Goal: Communication & Community: Answer question/provide support

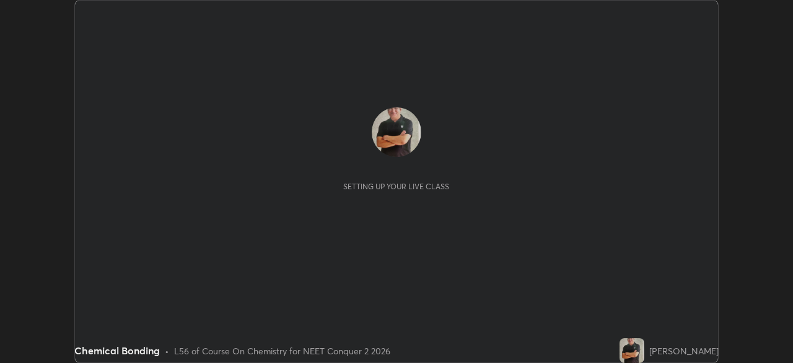
scroll to position [363, 793]
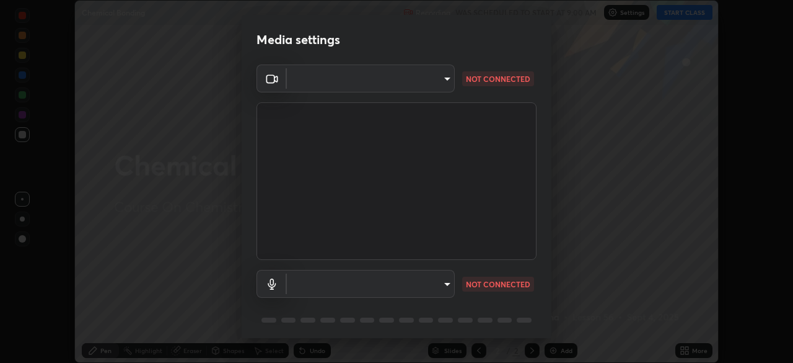
type input "718deecf834a2402e9859888758a2701a1d92989cf10273566d2a6ce3300f65d"
type input "communications"
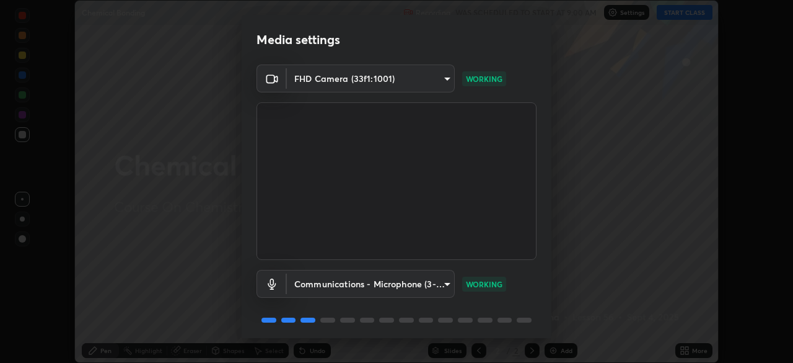
scroll to position [43, 0]
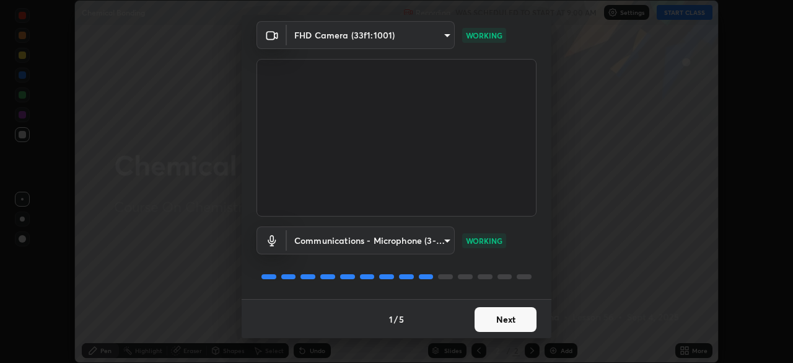
click at [519, 317] on button "Next" at bounding box center [506, 319] width 62 height 25
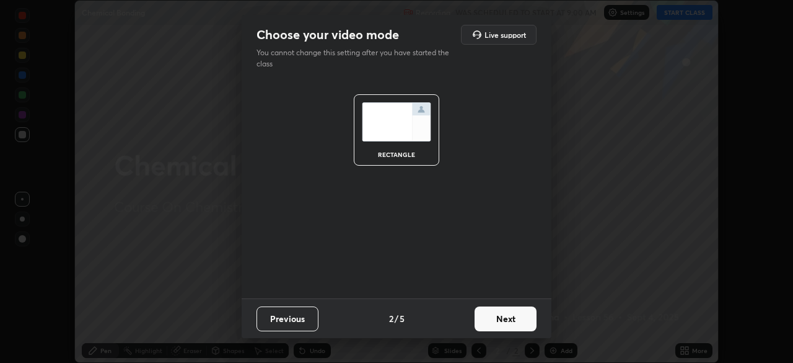
scroll to position [0, 0]
click at [516, 320] on button "Next" at bounding box center [506, 318] width 62 height 25
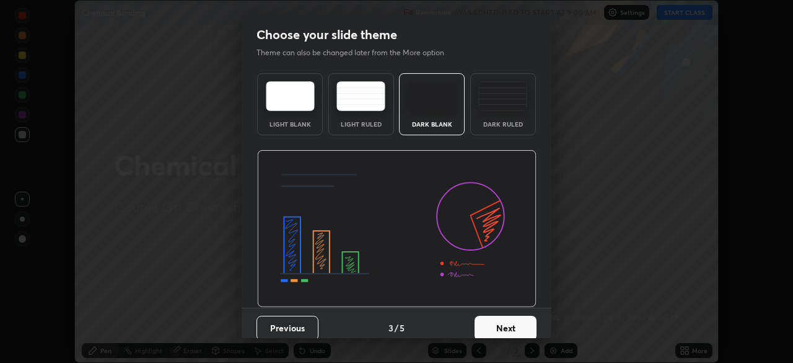
click at [519, 320] on button "Next" at bounding box center [506, 328] width 62 height 25
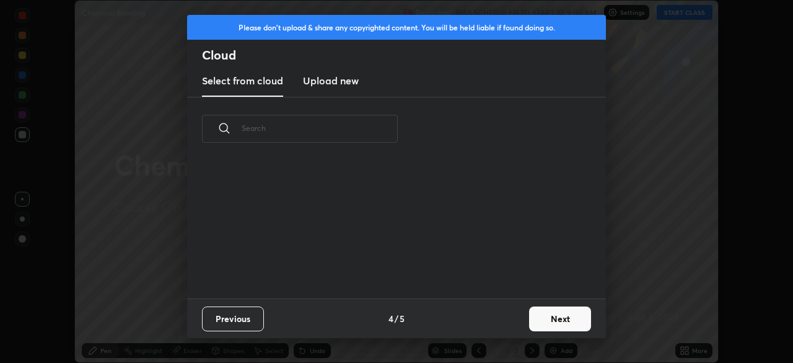
click at [529, 322] on button "Next" at bounding box center [560, 318] width 62 height 25
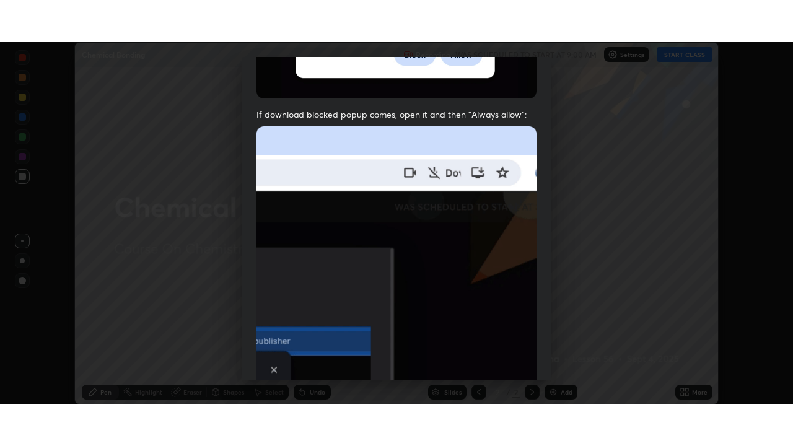
scroll to position [296, 0]
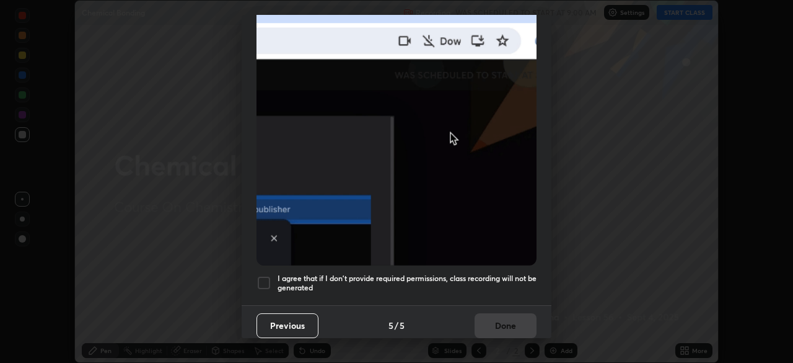
click at [516, 273] on h5 "I agree that if I don't provide required permissions, class recording will not …" at bounding box center [407, 282] width 259 height 19
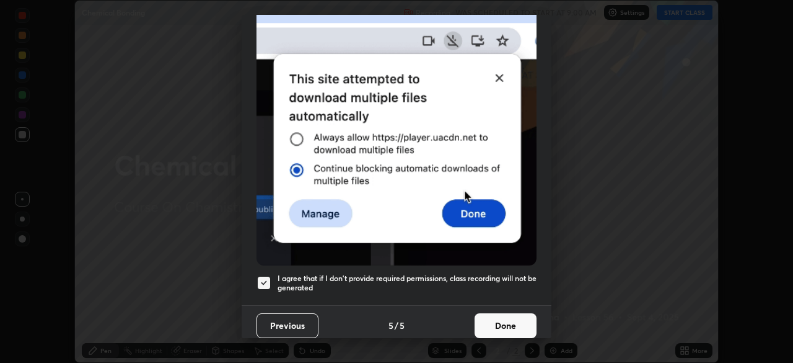
click at [507, 313] on button "Done" at bounding box center [506, 325] width 62 height 25
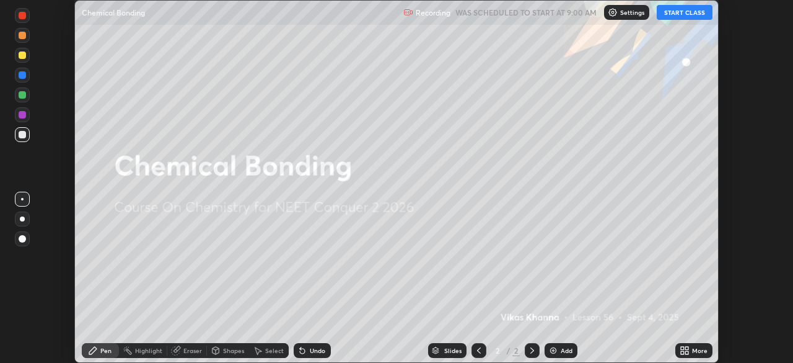
click at [687, 348] on icon at bounding box center [687, 348] width 3 height 3
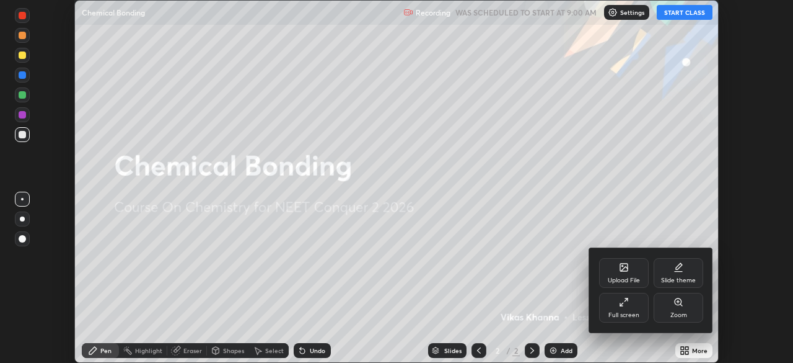
click at [625, 314] on div "Full screen" at bounding box center [624, 315] width 31 height 6
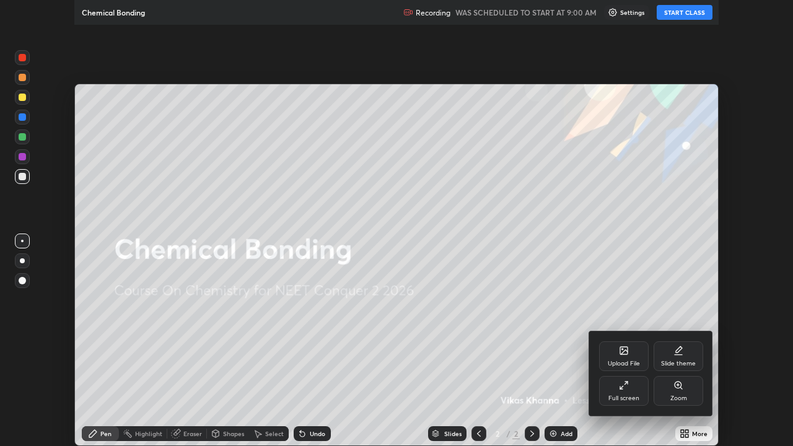
scroll to position [446, 793]
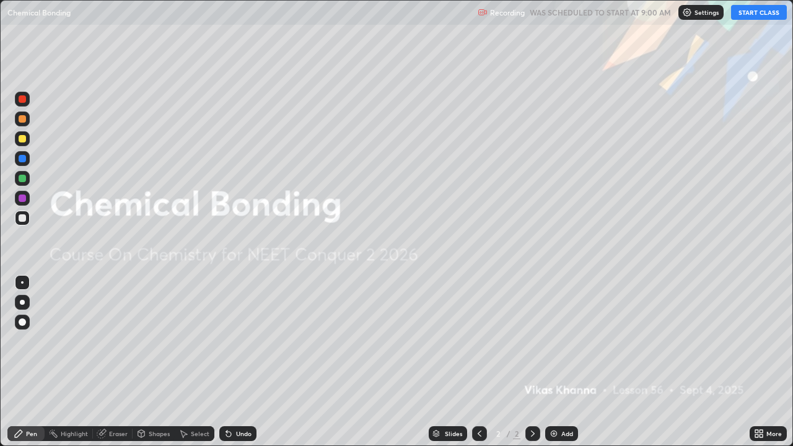
click at [748, 19] on button "START CLASS" at bounding box center [760, 12] width 56 height 15
click at [560, 362] on div "Add" at bounding box center [562, 434] width 33 height 15
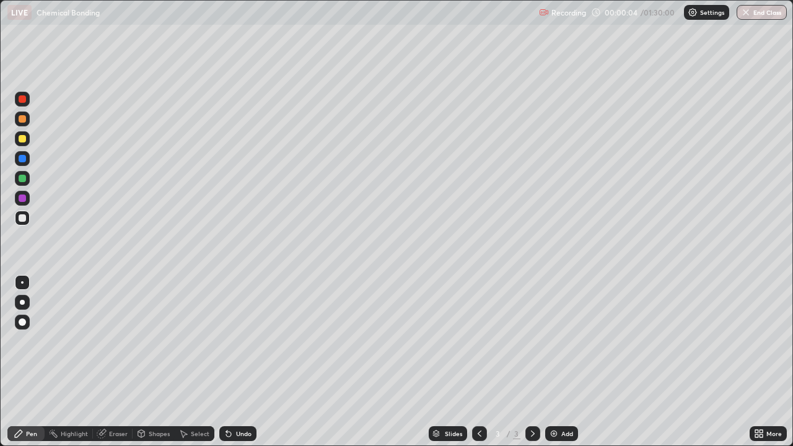
click at [24, 322] on div at bounding box center [22, 322] width 7 height 7
click at [21, 139] on div at bounding box center [22, 138] width 7 height 7
click at [161, 362] on div "Shapes" at bounding box center [159, 434] width 21 height 6
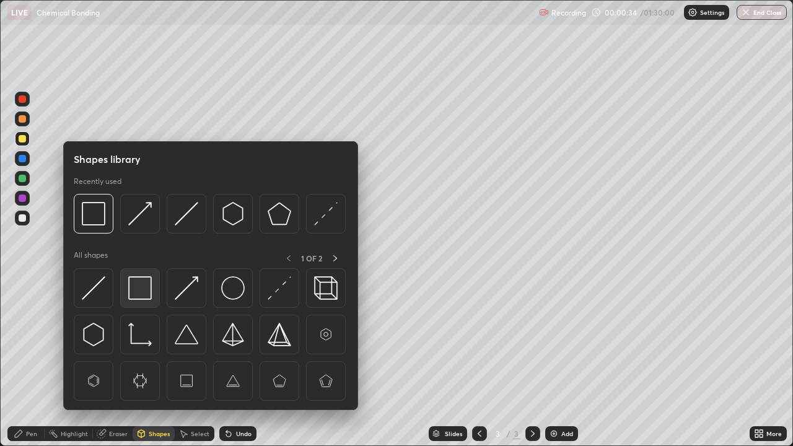
click at [146, 294] on img at bounding box center [140, 288] width 24 height 24
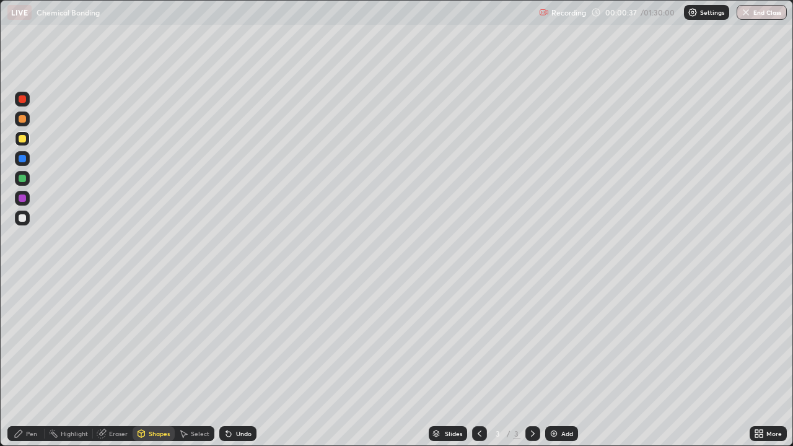
click at [32, 362] on div "Pen" at bounding box center [31, 434] width 11 height 6
click at [20, 156] on div at bounding box center [22, 158] width 7 height 7
click at [156, 362] on div "Shapes" at bounding box center [154, 434] width 42 height 15
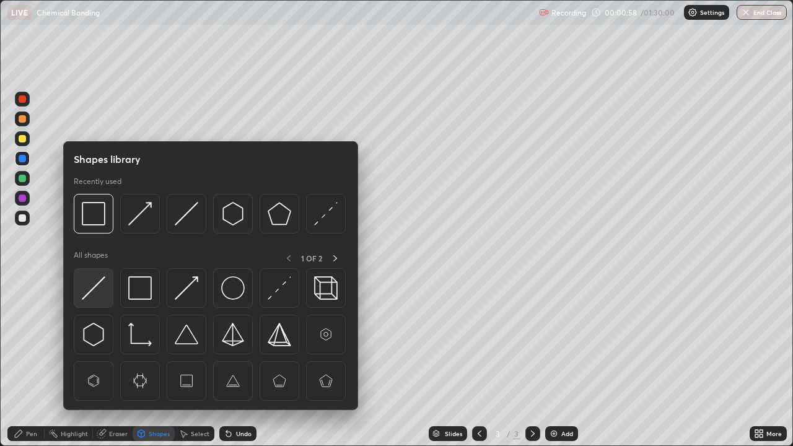
click at [105, 290] on img at bounding box center [94, 288] width 24 height 24
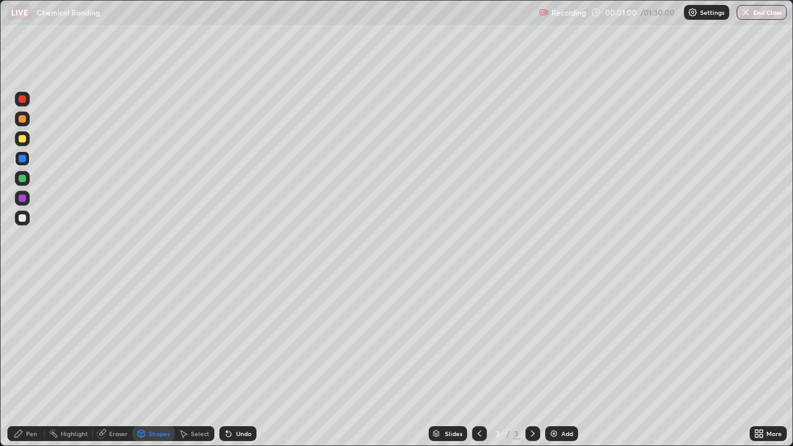
click at [30, 362] on div "Pen" at bounding box center [25, 434] width 37 height 15
click at [24, 139] on div at bounding box center [22, 138] width 7 height 7
click at [154, 362] on div "Shapes" at bounding box center [159, 434] width 21 height 6
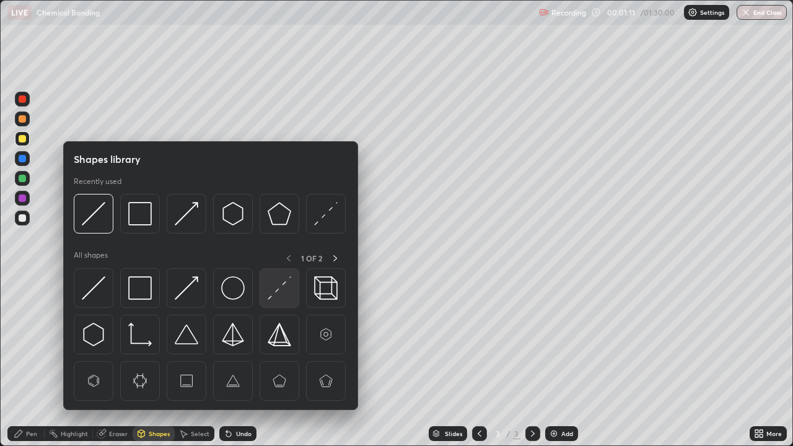
click at [281, 291] on img at bounding box center [280, 288] width 24 height 24
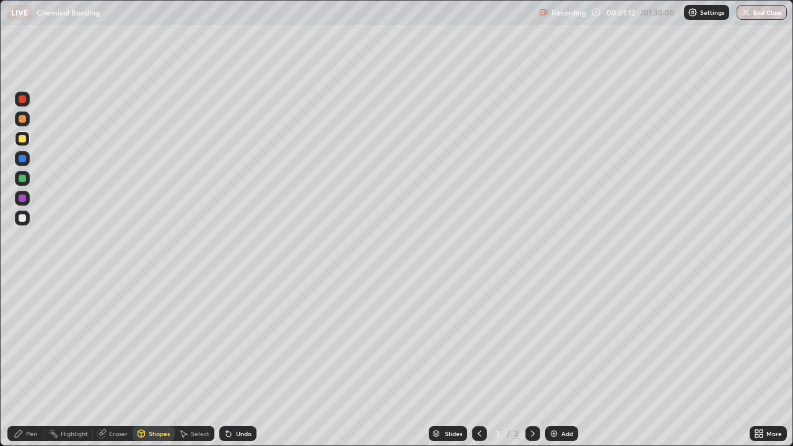
click at [22, 179] on div at bounding box center [22, 178] width 7 height 7
click at [20, 218] on div at bounding box center [22, 217] width 7 height 7
click at [234, 362] on div "Undo" at bounding box center [237, 434] width 37 height 15
click at [22, 362] on icon at bounding box center [19, 434] width 10 height 10
click at [152, 362] on div "Shapes" at bounding box center [159, 434] width 21 height 6
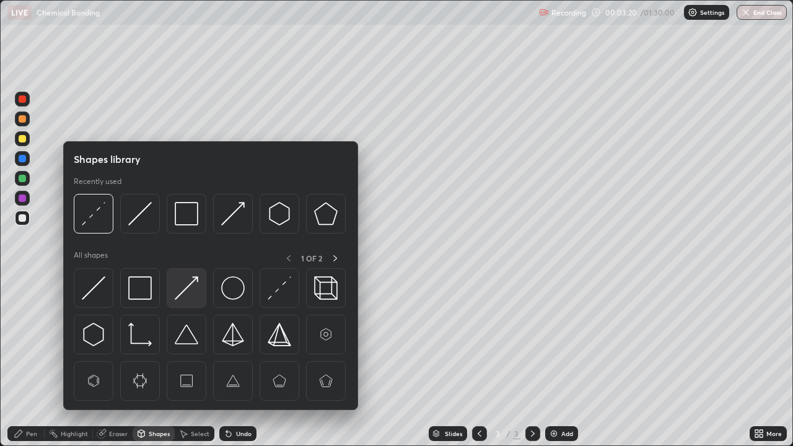
click at [187, 294] on img at bounding box center [187, 288] width 24 height 24
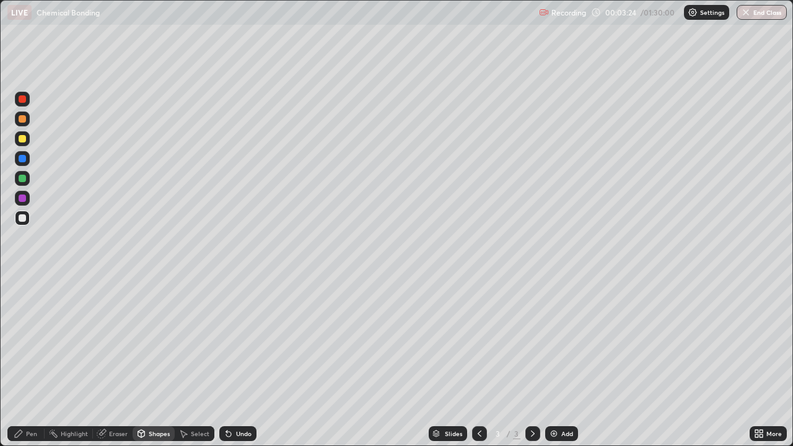
click at [29, 362] on div "Pen" at bounding box center [31, 434] width 11 height 6
click at [24, 200] on div at bounding box center [22, 198] width 7 height 7
click at [115, 362] on div "Eraser" at bounding box center [118, 434] width 19 height 6
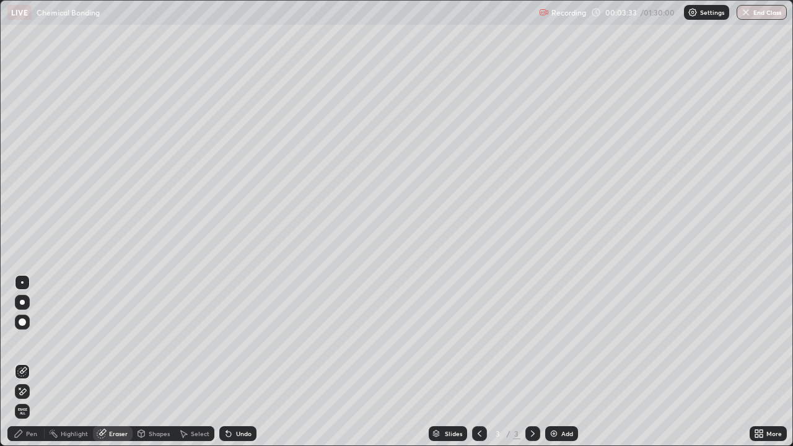
click at [155, 362] on div "Shapes" at bounding box center [159, 434] width 21 height 6
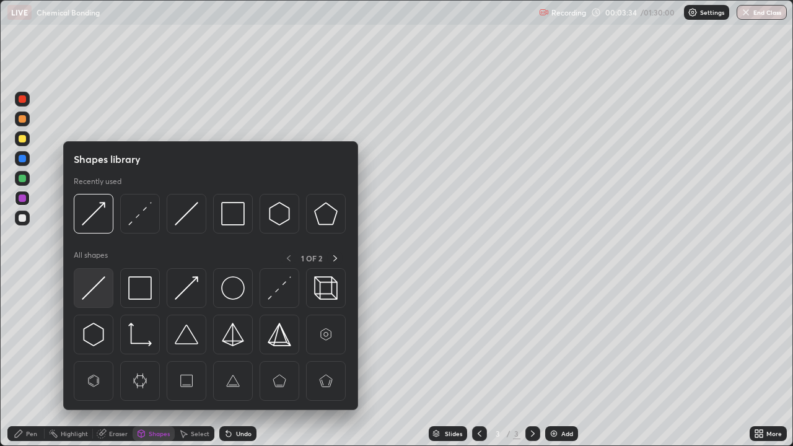
click at [95, 290] on img at bounding box center [94, 288] width 24 height 24
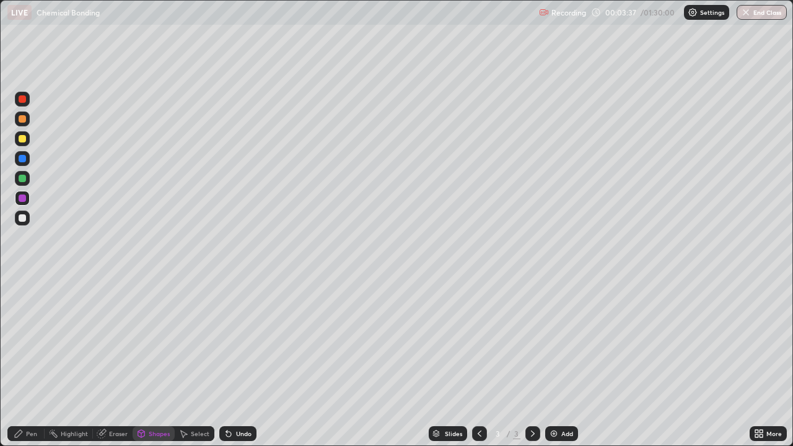
click at [36, 362] on div "Pen" at bounding box center [31, 434] width 11 height 6
click at [22, 139] on div at bounding box center [22, 138] width 7 height 7
click at [22, 218] on div at bounding box center [22, 217] width 7 height 7
click at [156, 362] on div "Shapes" at bounding box center [159, 434] width 21 height 6
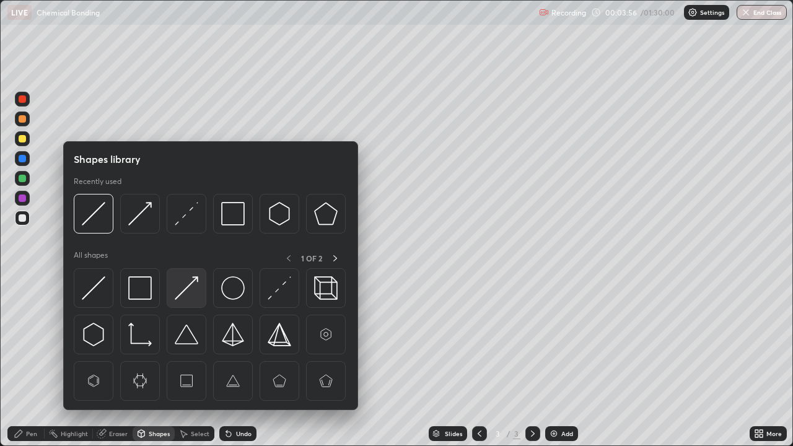
click at [177, 294] on img at bounding box center [187, 288] width 24 height 24
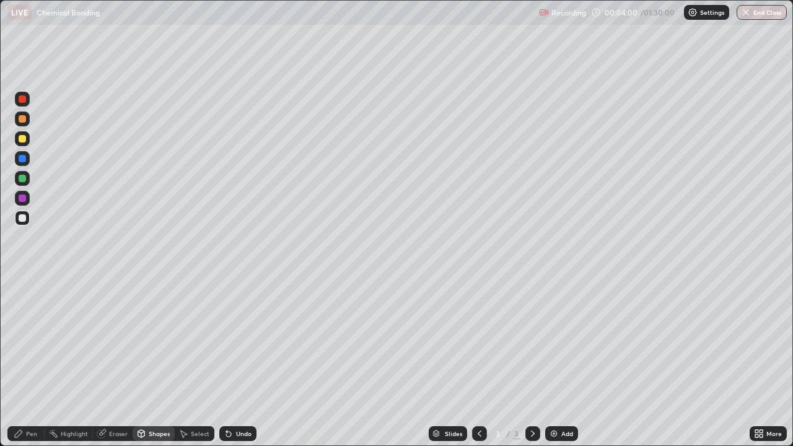
click at [31, 362] on div "Pen" at bounding box center [31, 434] width 11 height 6
click at [565, 362] on div "Add" at bounding box center [568, 434] width 12 height 6
click at [29, 362] on div "Pen" at bounding box center [31, 434] width 11 height 6
click at [152, 362] on div "Shapes" at bounding box center [159, 434] width 21 height 6
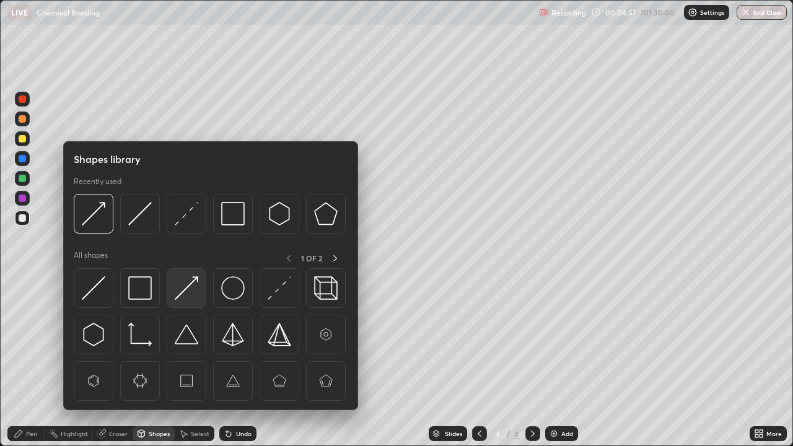
click at [191, 290] on img at bounding box center [187, 288] width 24 height 24
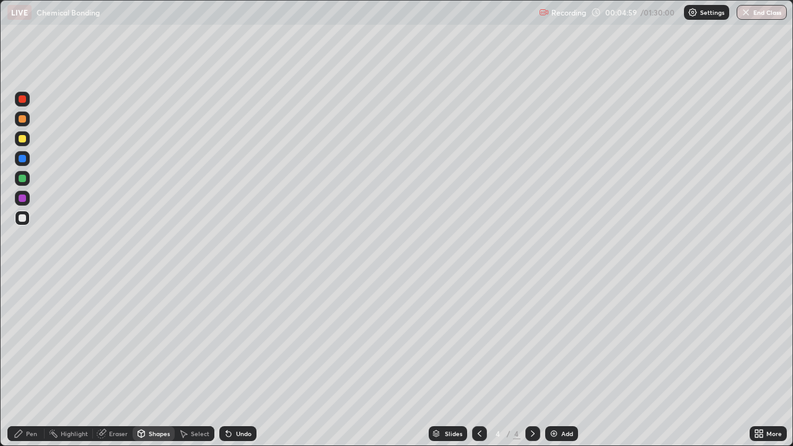
click at [29, 362] on div "Pen" at bounding box center [31, 434] width 11 height 6
click at [146, 362] on div "Shapes" at bounding box center [154, 434] width 42 height 15
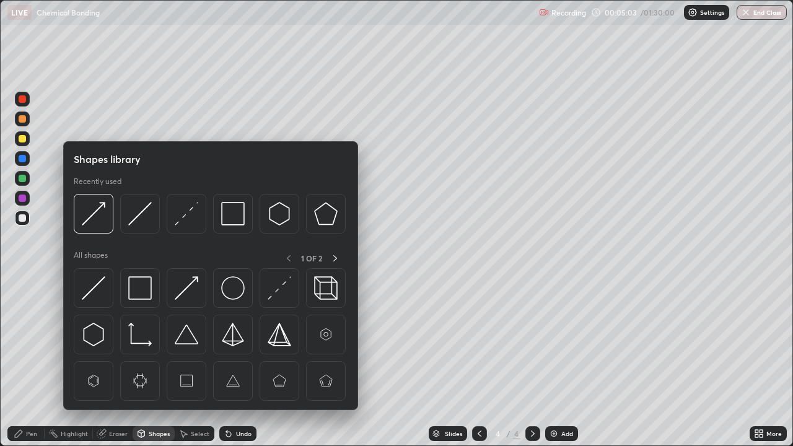
click at [95, 294] on img at bounding box center [94, 288] width 24 height 24
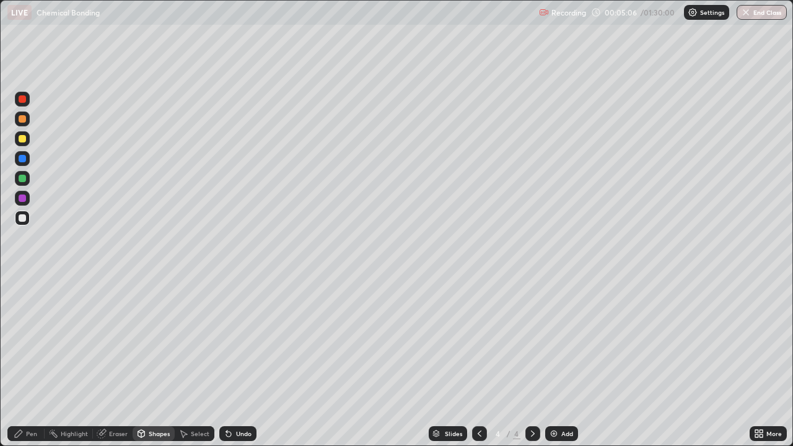
click at [27, 362] on div "Pen" at bounding box center [25, 434] width 37 height 15
click at [22, 141] on div at bounding box center [22, 138] width 7 height 7
click at [479, 362] on icon at bounding box center [480, 434] width 10 height 10
click at [528, 362] on icon at bounding box center [533, 434] width 10 height 10
click at [25, 199] on div at bounding box center [22, 198] width 7 height 7
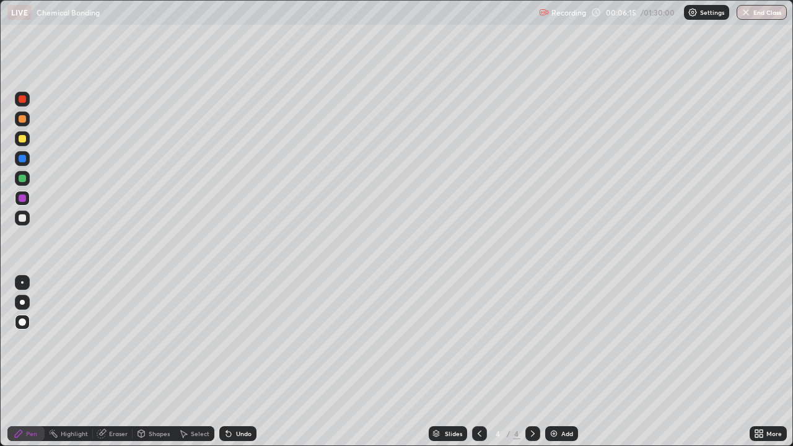
click at [236, 362] on div "Undo" at bounding box center [243, 434] width 15 height 6
click at [479, 362] on icon at bounding box center [480, 434] width 10 height 10
click at [25, 181] on div at bounding box center [22, 178] width 7 height 7
click at [156, 362] on div "Shapes" at bounding box center [159, 434] width 21 height 6
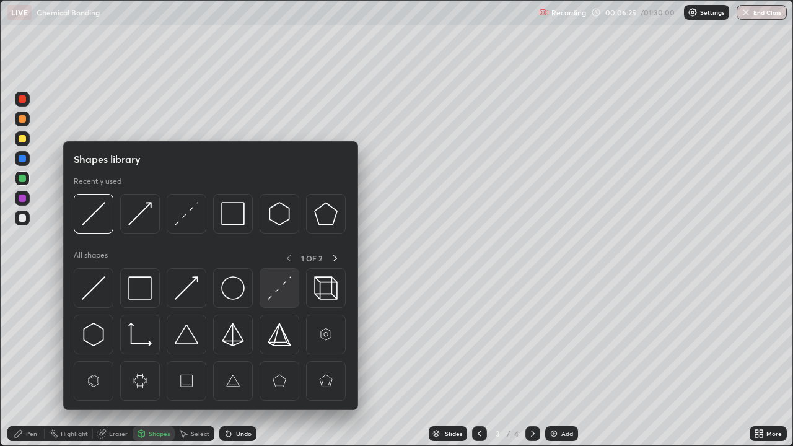
click at [275, 293] on img at bounding box center [280, 288] width 24 height 24
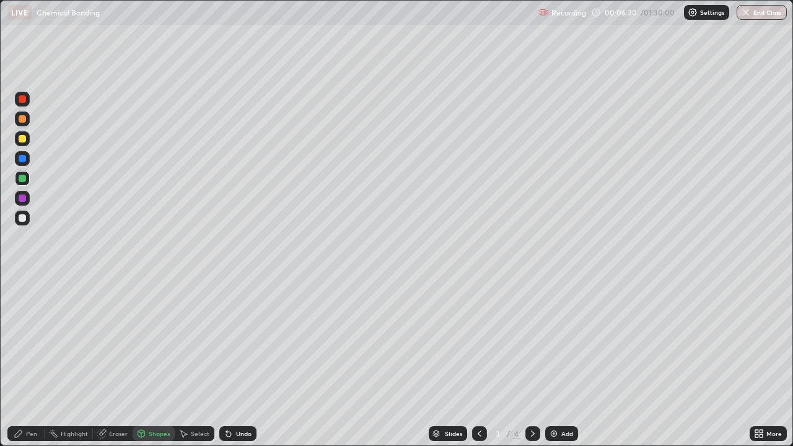
click at [32, 362] on div "Pen" at bounding box center [31, 434] width 11 height 6
click at [533, 362] on icon at bounding box center [533, 434] width 4 height 6
click at [154, 362] on div "Shapes" at bounding box center [159, 434] width 21 height 6
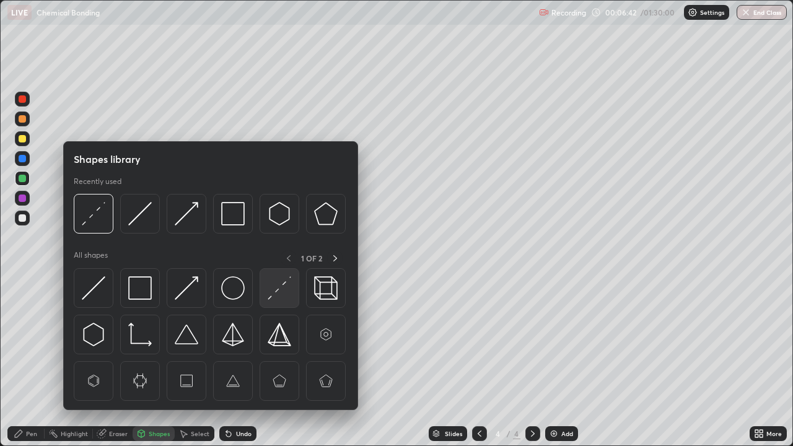
click at [286, 288] on img at bounding box center [280, 288] width 24 height 24
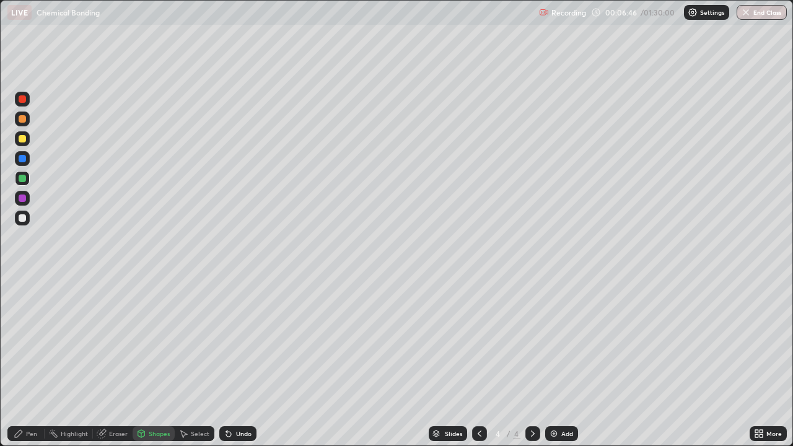
click at [25, 362] on div "Pen" at bounding box center [25, 434] width 37 height 15
click at [564, 362] on div "Add" at bounding box center [568, 434] width 12 height 6
click at [24, 139] on div at bounding box center [22, 138] width 7 height 7
click at [245, 362] on div "Undo" at bounding box center [243, 434] width 15 height 6
click at [238, 362] on div "Undo" at bounding box center [243, 434] width 15 height 6
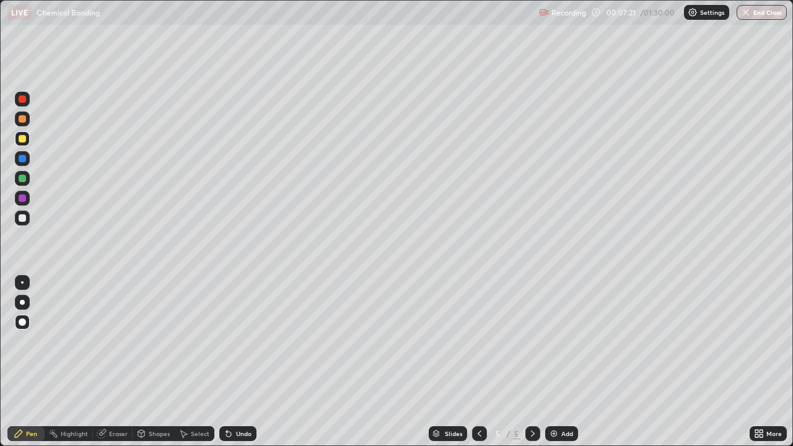
click at [476, 362] on icon at bounding box center [480, 434] width 10 height 10
click at [477, 362] on icon at bounding box center [480, 434] width 10 height 10
click at [530, 362] on icon at bounding box center [533, 434] width 10 height 10
click at [533, 362] on div at bounding box center [533, 434] width 15 height 15
click at [153, 362] on div "Shapes" at bounding box center [159, 434] width 21 height 6
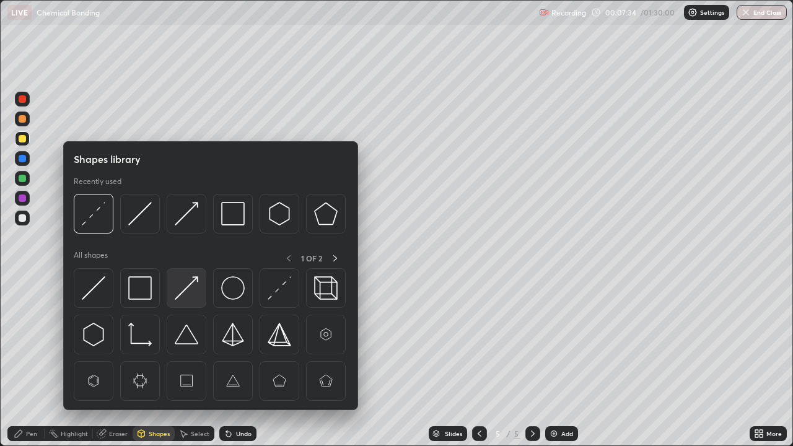
click at [188, 287] on img at bounding box center [187, 288] width 24 height 24
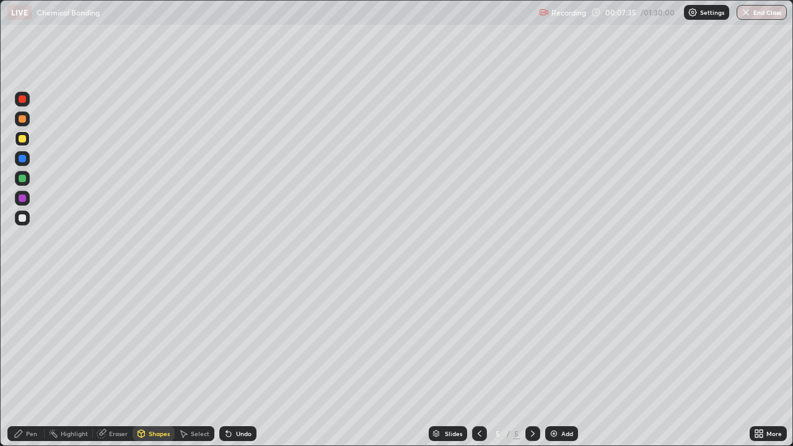
click at [22, 198] on div at bounding box center [22, 198] width 7 height 7
click at [146, 362] on div "Shapes" at bounding box center [154, 434] width 42 height 15
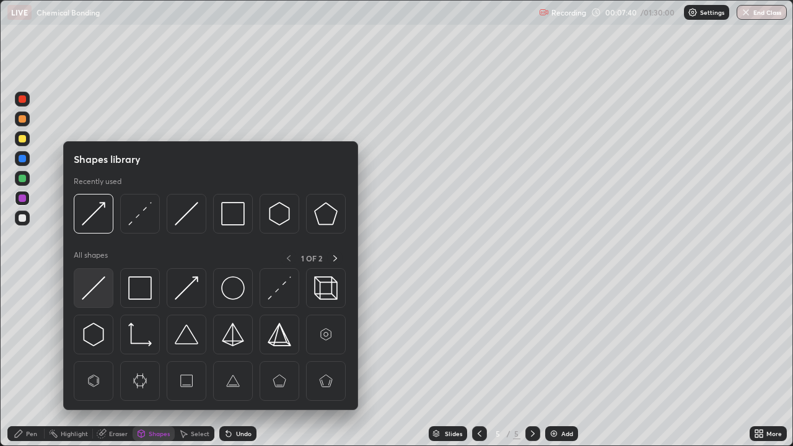
click at [101, 296] on img at bounding box center [94, 288] width 24 height 24
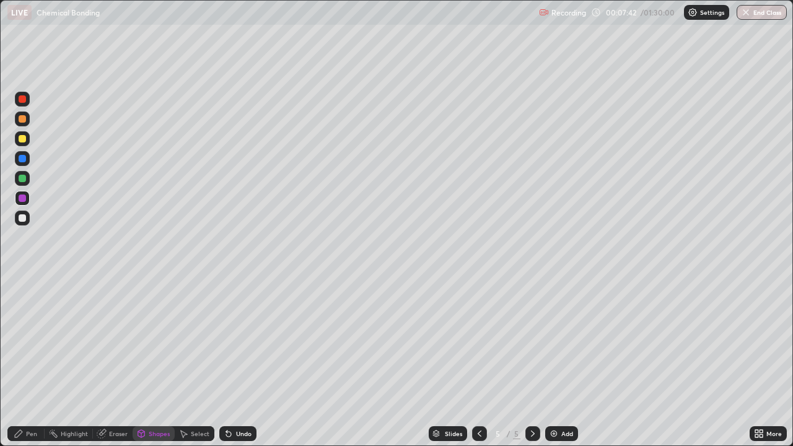
click at [25, 362] on div "Pen" at bounding box center [25, 434] width 37 height 15
click at [156, 362] on div "Shapes" at bounding box center [159, 434] width 21 height 6
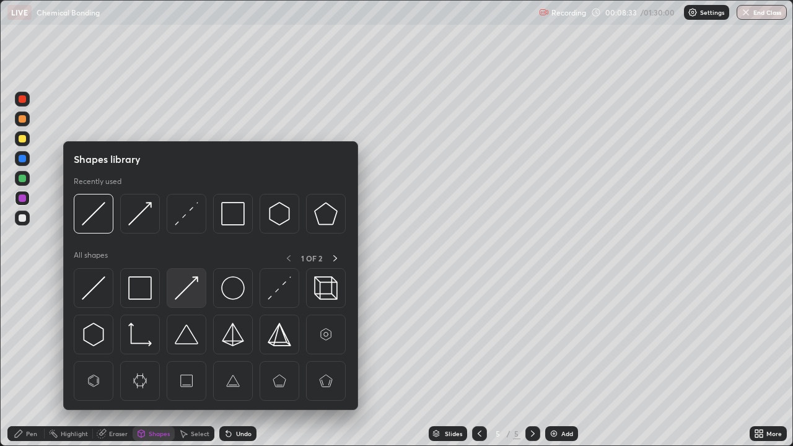
click at [186, 293] on img at bounding box center [187, 288] width 24 height 24
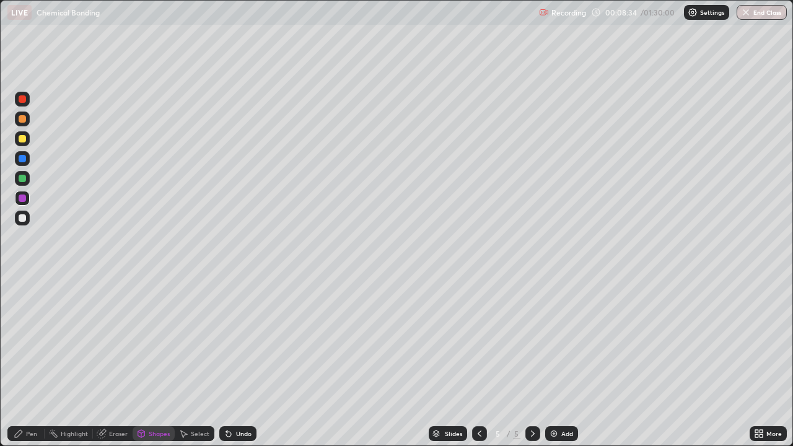
click at [26, 362] on div "Pen" at bounding box center [31, 434] width 11 height 6
click at [559, 362] on div "Add" at bounding box center [562, 434] width 33 height 15
click at [156, 362] on div "Shapes" at bounding box center [159, 434] width 21 height 6
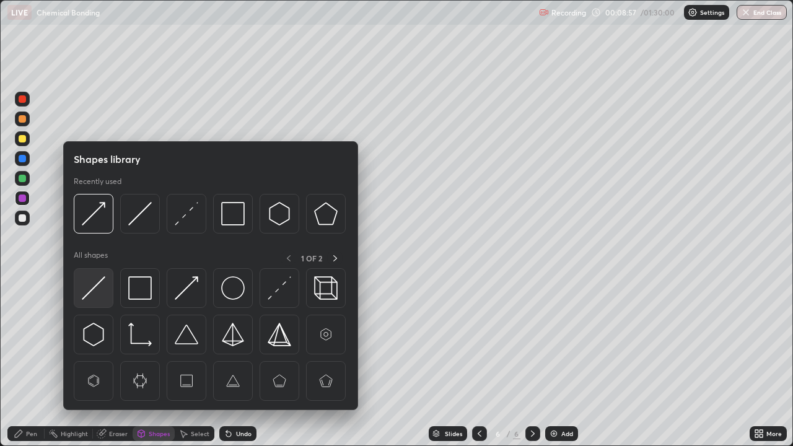
click at [98, 296] on img at bounding box center [94, 288] width 24 height 24
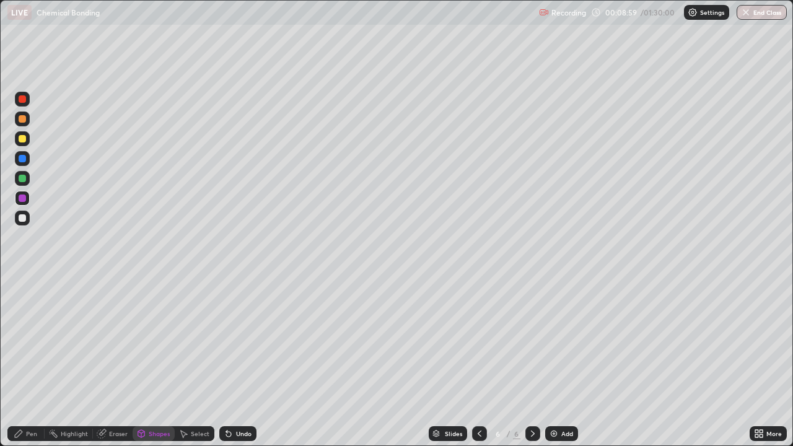
click at [33, 362] on div "Pen" at bounding box center [31, 434] width 11 height 6
click at [157, 362] on div "Shapes" at bounding box center [159, 434] width 21 height 6
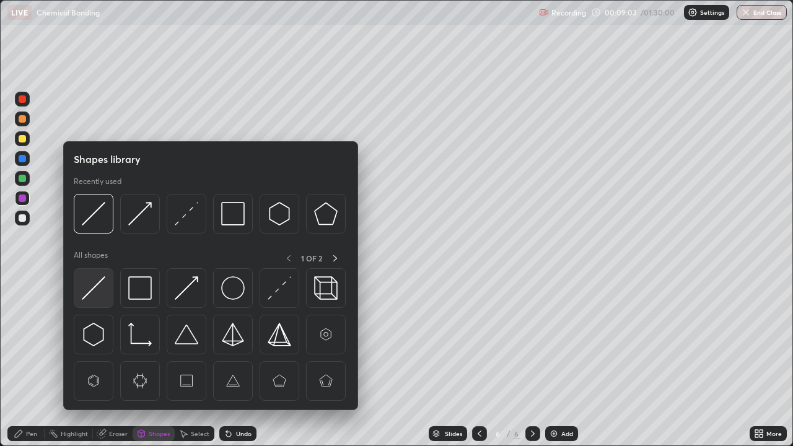
click at [98, 288] on img at bounding box center [94, 288] width 24 height 24
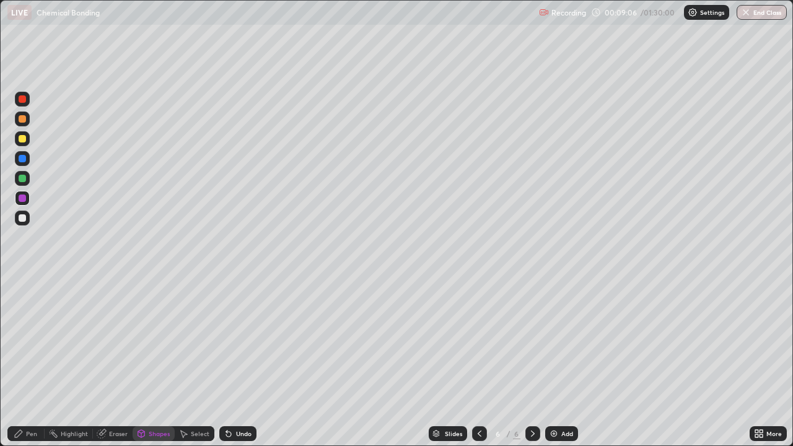
click at [31, 362] on div "Pen" at bounding box center [31, 434] width 11 height 6
click at [151, 362] on div "Shapes" at bounding box center [159, 434] width 21 height 6
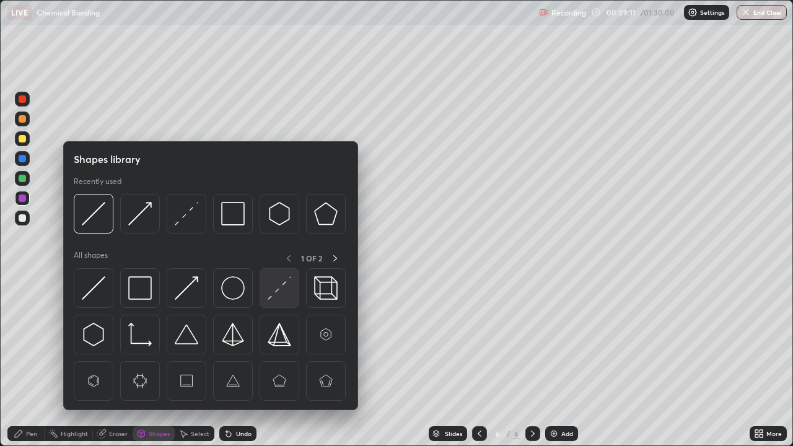
click at [281, 290] on img at bounding box center [280, 288] width 24 height 24
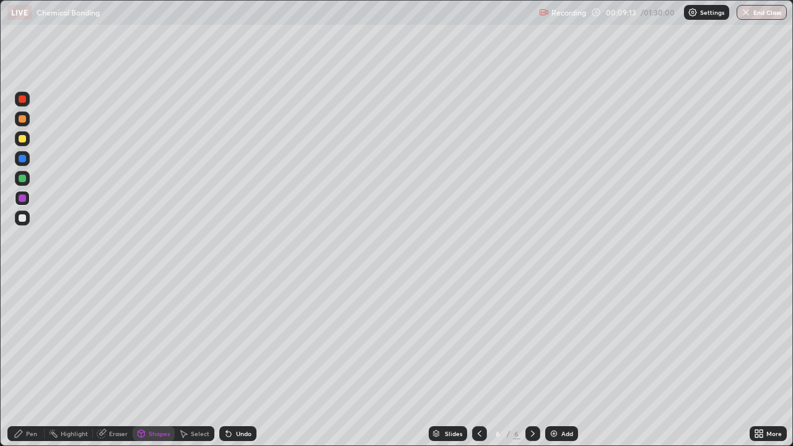
click at [242, 362] on div "Undo" at bounding box center [237, 434] width 37 height 15
click at [22, 181] on div at bounding box center [22, 178] width 7 height 7
click at [22, 140] on div at bounding box center [22, 138] width 7 height 7
click at [239, 362] on div "Undo" at bounding box center [243, 434] width 15 height 6
click at [29, 362] on div "Pen" at bounding box center [31, 434] width 11 height 6
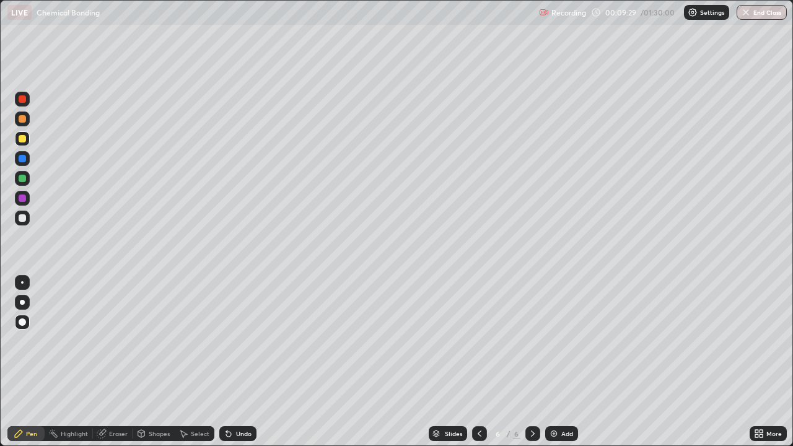
click at [24, 200] on div at bounding box center [22, 198] width 7 height 7
click at [22, 159] on div at bounding box center [22, 158] width 7 height 7
click at [25, 136] on div at bounding box center [22, 138] width 7 height 7
click at [244, 362] on div "Undo" at bounding box center [243, 434] width 15 height 6
click at [249, 362] on div "Undo" at bounding box center [243, 434] width 15 height 6
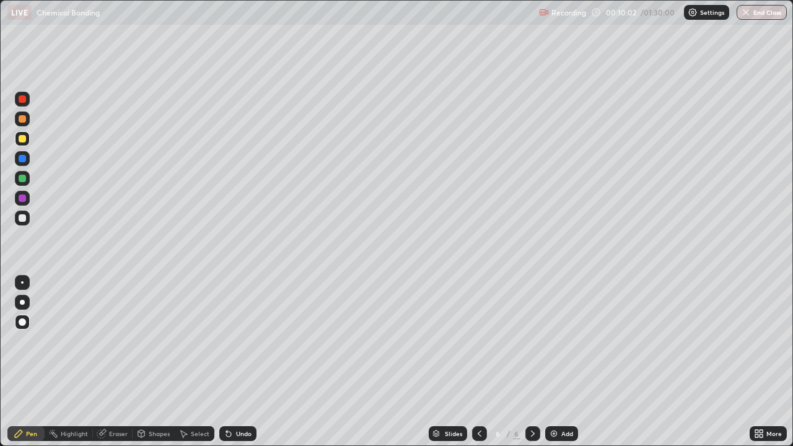
click at [245, 362] on div "Undo" at bounding box center [243, 434] width 15 height 6
click at [244, 362] on div "Undo" at bounding box center [243, 434] width 15 height 6
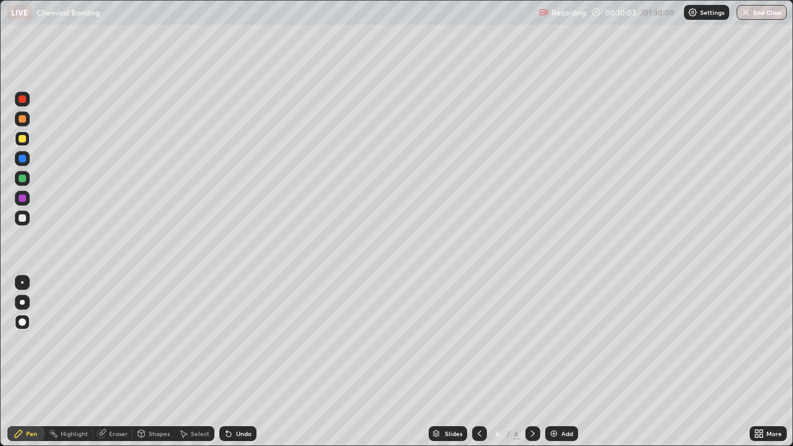
click at [245, 362] on div "Undo" at bounding box center [243, 434] width 15 height 6
click at [244, 362] on div "Undo" at bounding box center [243, 434] width 15 height 6
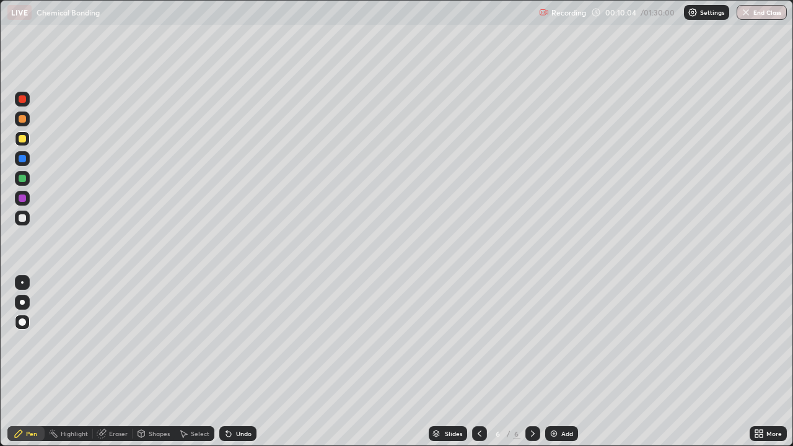
click at [243, 362] on div "Undo" at bounding box center [243, 434] width 15 height 6
click at [242, 362] on div "Undo" at bounding box center [243, 434] width 15 height 6
click at [244, 362] on div "Undo" at bounding box center [243, 434] width 15 height 6
click at [242, 362] on div "Undo" at bounding box center [243, 434] width 15 height 6
click at [245, 362] on div "Undo" at bounding box center [243, 434] width 15 height 6
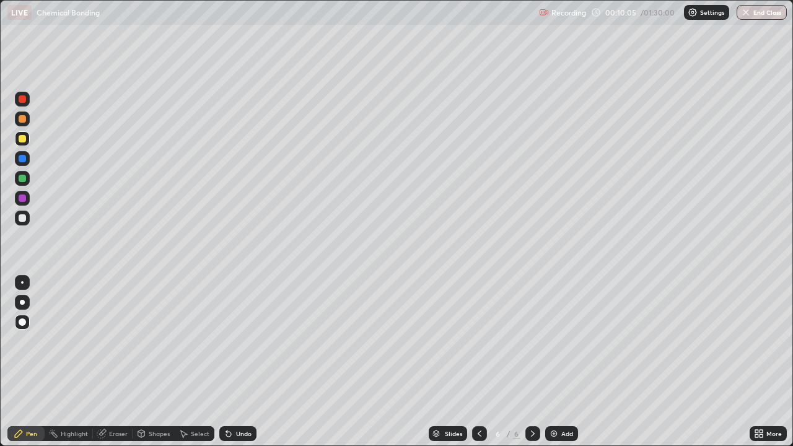
click at [242, 362] on div "Undo" at bounding box center [243, 434] width 15 height 6
click at [241, 362] on div "Undo" at bounding box center [243, 434] width 15 height 6
click at [239, 362] on div "Undo" at bounding box center [243, 434] width 15 height 6
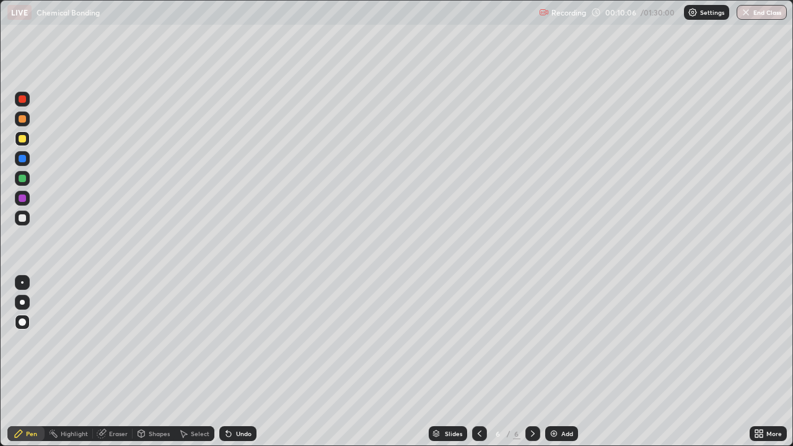
click at [237, 362] on div "Undo" at bounding box center [243, 434] width 15 height 6
click at [236, 362] on div "Undo" at bounding box center [237, 434] width 37 height 15
click at [238, 362] on div "Undo" at bounding box center [243, 434] width 15 height 6
click at [242, 362] on div "Undo" at bounding box center [243, 434] width 15 height 6
click at [154, 362] on div "Shapes" at bounding box center [159, 434] width 21 height 6
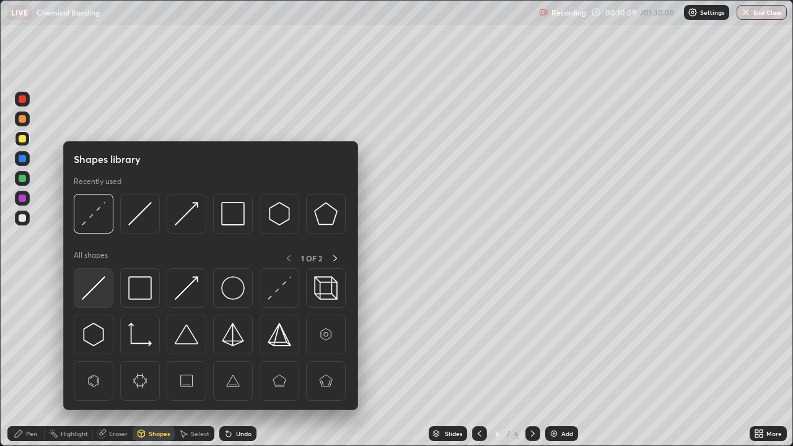
click at [94, 296] on img at bounding box center [94, 288] width 24 height 24
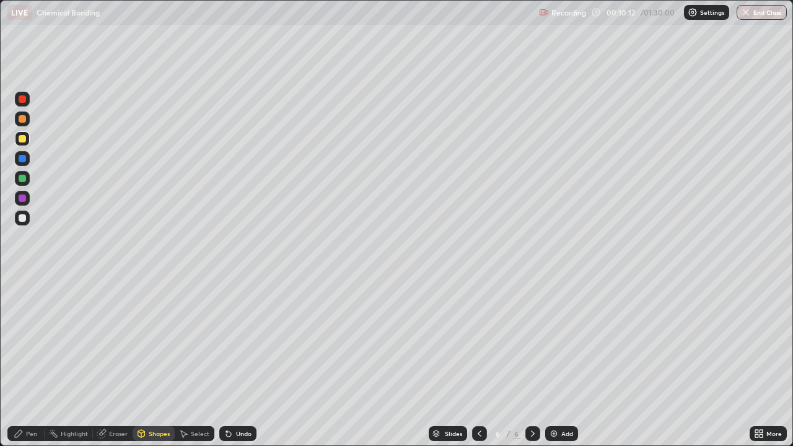
click at [26, 362] on div "Pen" at bounding box center [31, 434] width 11 height 6
click at [25, 200] on div at bounding box center [22, 198] width 7 height 7
click at [25, 179] on div at bounding box center [22, 178] width 7 height 7
click at [24, 177] on div at bounding box center [22, 178] width 7 height 7
click at [479, 362] on icon at bounding box center [480, 434] width 10 height 10
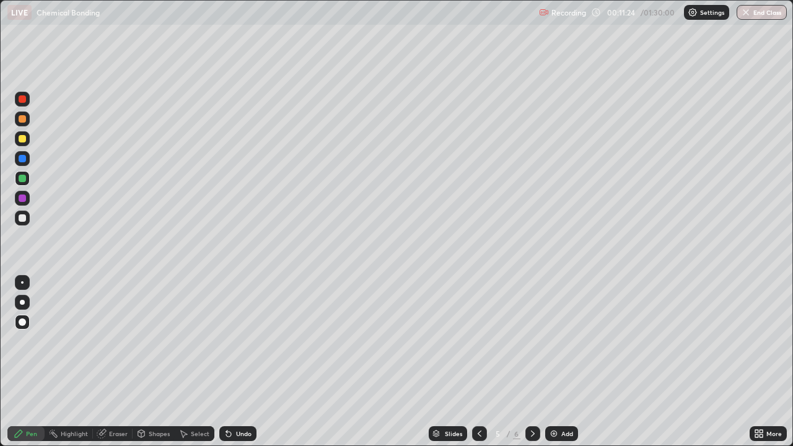
click at [476, 362] on icon at bounding box center [480, 434] width 10 height 10
click at [531, 362] on icon at bounding box center [533, 434] width 10 height 10
click at [533, 362] on div at bounding box center [533, 434] width 15 height 15
click at [483, 362] on icon at bounding box center [480, 434] width 10 height 10
click at [479, 362] on icon at bounding box center [480, 434] width 10 height 10
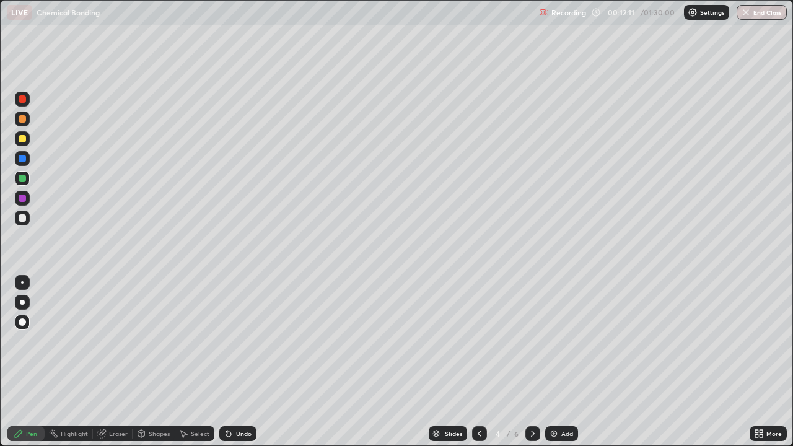
click at [479, 362] on icon at bounding box center [480, 434] width 10 height 10
click at [482, 362] on icon at bounding box center [480, 434] width 10 height 10
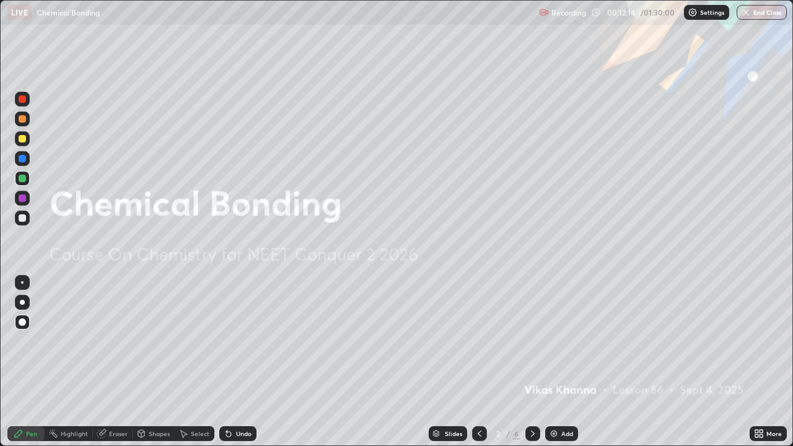
click at [533, 362] on icon at bounding box center [533, 434] width 10 height 10
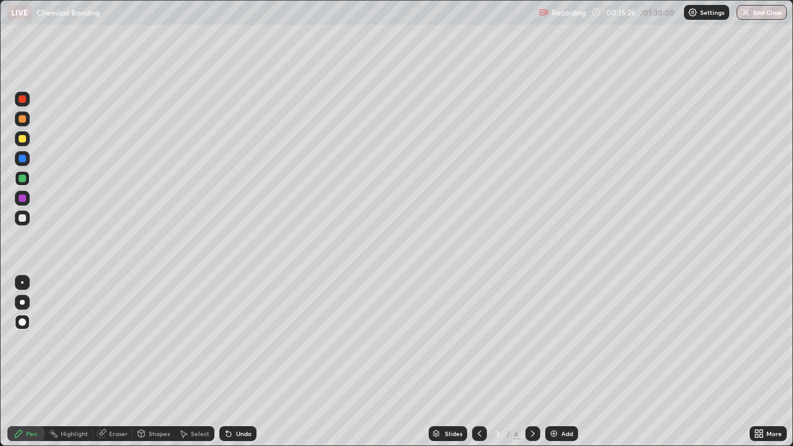
click at [529, 362] on icon at bounding box center [533, 434] width 10 height 10
click at [532, 362] on icon at bounding box center [533, 434] width 10 height 10
click at [557, 362] on img at bounding box center [554, 434] width 10 height 10
click at [477, 362] on icon at bounding box center [480, 434] width 10 height 10
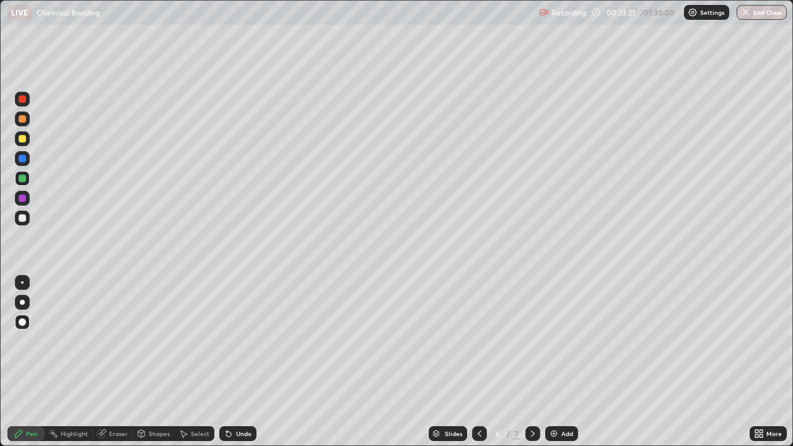
click at [531, 362] on icon at bounding box center [533, 434] width 4 height 6
click at [151, 362] on div "Shapes" at bounding box center [159, 434] width 21 height 6
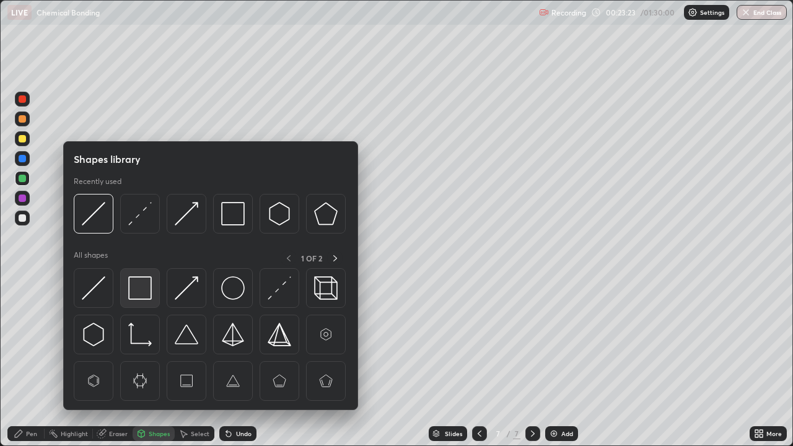
click at [136, 288] on img at bounding box center [140, 288] width 24 height 24
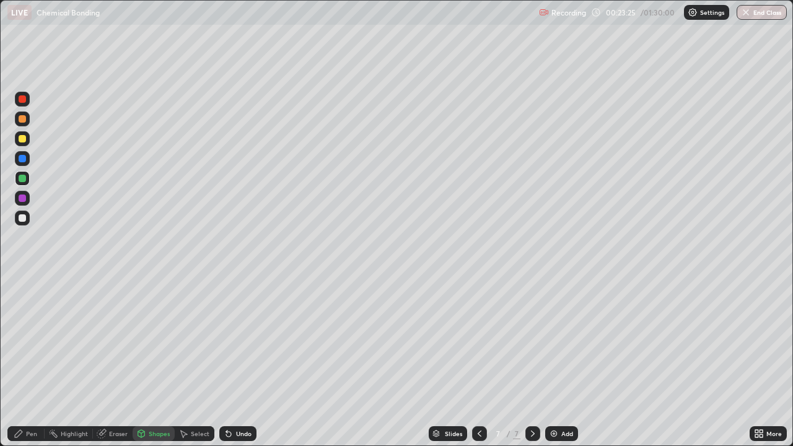
click at [32, 362] on div "Pen" at bounding box center [31, 434] width 11 height 6
click at [21, 140] on div at bounding box center [22, 138] width 7 height 7
click at [227, 362] on icon at bounding box center [228, 434] width 5 height 5
click at [558, 362] on div "Add" at bounding box center [562, 434] width 33 height 15
click at [25, 200] on div at bounding box center [22, 198] width 7 height 7
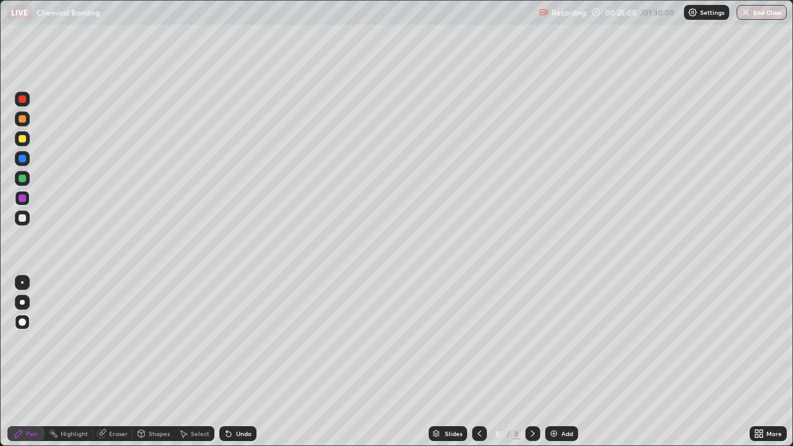
click at [477, 362] on icon at bounding box center [480, 434] width 10 height 10
click at [532, 362] on icon at bounding box center [533, 434] width 10 height 10
click at [149, 362] on div "Shapes" at bounding box center [159, 434] width 21 height 6
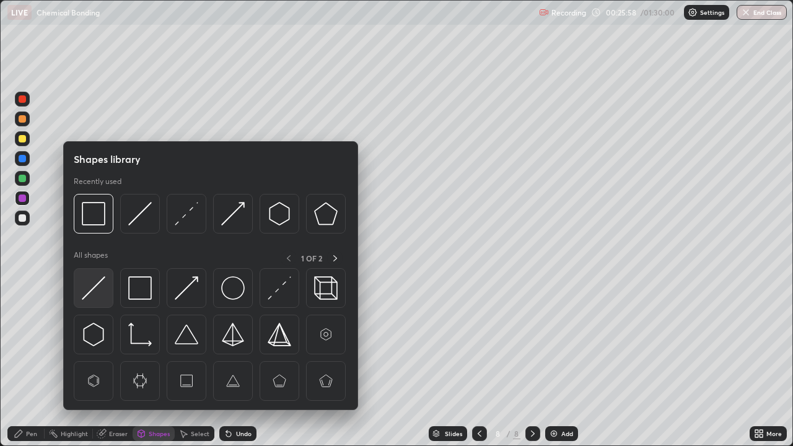
click at [97, 290] on img at bounding box center [94, 288] width 24 height 24
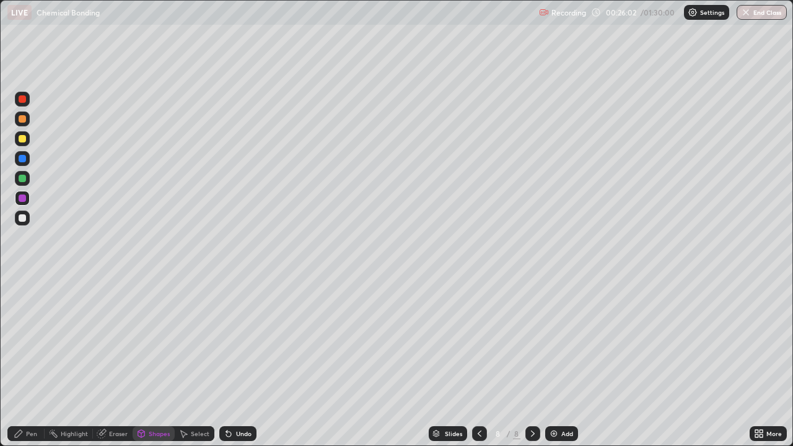
click at [30, 362] on div "Pen" at bounding box center [31, 434] width 11 height 6
click at [239, 362] on div "Undo" at bounding box center [243, 434] width 15 height 6
click at [242, 362] on div "Undo" at bounding box center [243, 434] width 15 height 6
click at [22, 219] on div at bounding box center [22, 217] width 7 height 7
click at [559, 362] on div "Add" at bounding box center [562, 434] width 33 height 15
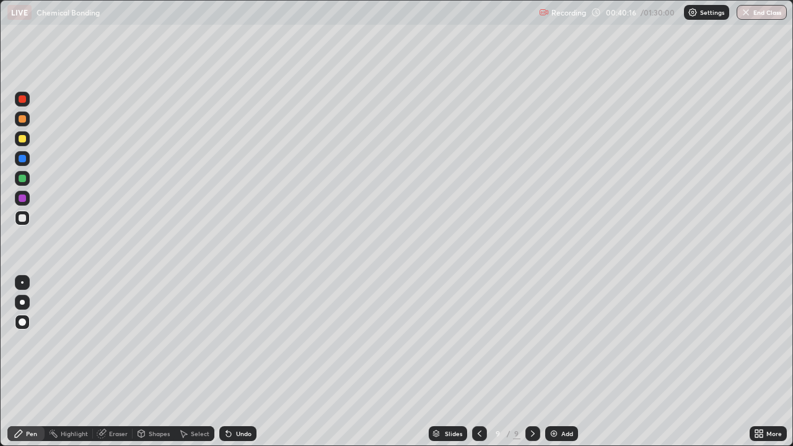
click at [156, 362] on div "Shapes" at bounding box center [159, 434] width 21 height 6
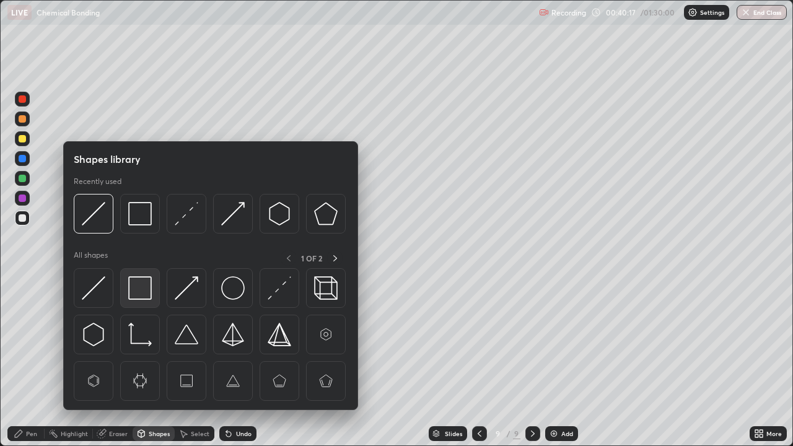
click at [139, 289] on img at bounding box center [140, 288] width 24 height 24
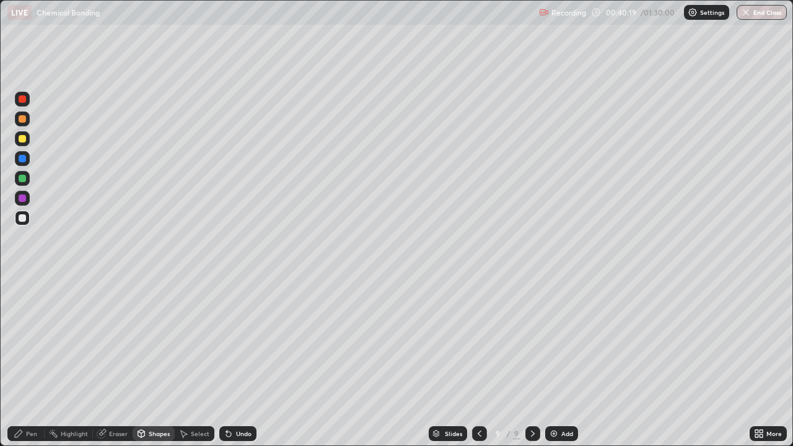
click at [31, 362] on div "Pen" at bounding box center [31, 434] width 11 height 6
click at [27, 142] on div at bounding box center [22, 138] width 15 height 15
click at [241, 362] on div "Undo" at bounding box center [243, 434] width 15 height 6
click at [236, 362] on div "Undo" at bounding box center [243, 434] width 15 height 6
click at [562, 362] on div "Add" at bounding box center [568, 434] width 12 height 6
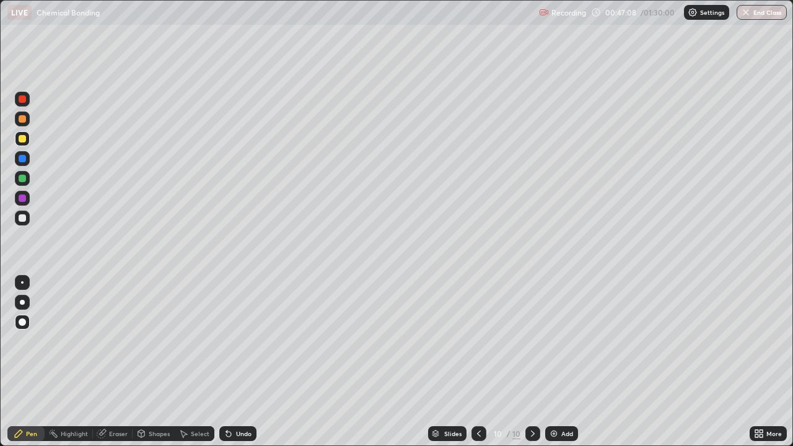
click at [150, 362] on div "Shapes" at bounding box center [159, 434] width 21 height 6
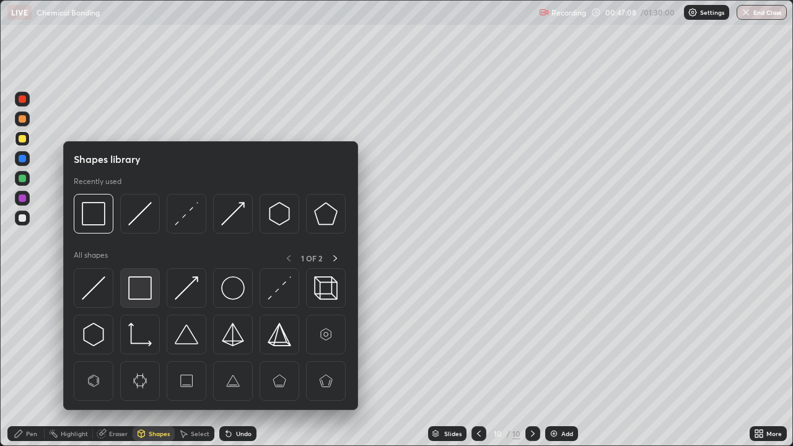
click at [139, 286] on img at bounding box center [140, 288] width 24 height 24
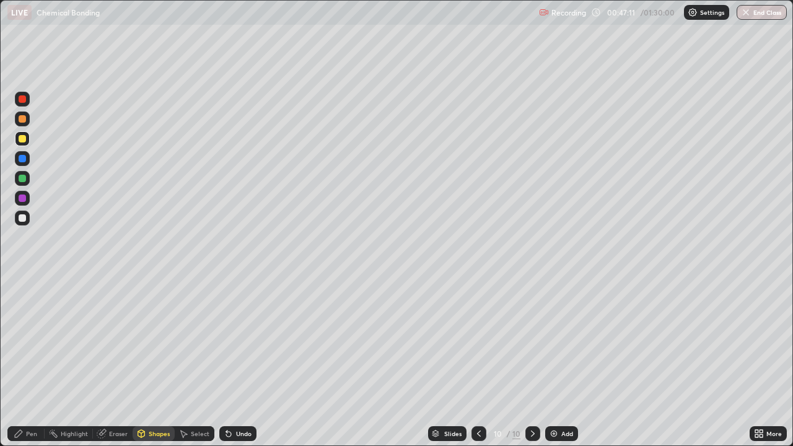
click at [25, 362] on div "Pen" at bounding box center [25, 434] width 37 height 15
click at [22, 144] on div at bounding box center [22, 138] width 15 height 15
click at [472, 362] on div at bounding box center [479, 434] width 15 height 15
click at [530, 362] on icon at bounding box center [533, 434] width 10 height 10
click at [479, 362] on icon at bounding box center [479, 434] width 10 height 10
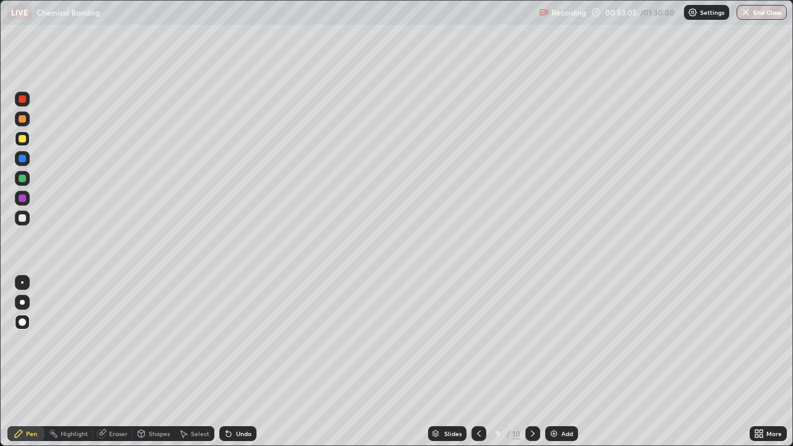
click at [529, 362] on icon at bounding box center [533, 434] width 10 height 10
click at [27, 362] on div "Pen" at bounding box center [31, 434] width 11 height 6
click at [478, 362] on icon at bounding box center [479, 434] width 10 height 10
click at [532, 362] on icon at bounding box center [533, 434] width 10 height 10
click at [557, 362] on img at bounding box center [554, 434] width 10 height 10
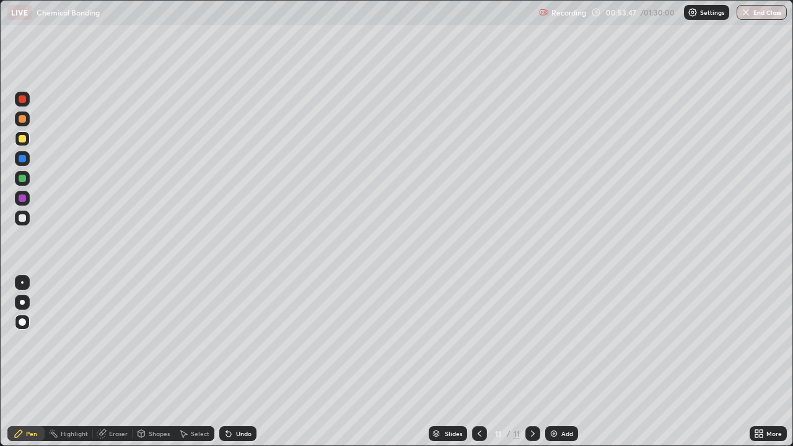
click at [150, 362] on div "Shapes" at bounding box center [159, 434] width 21 height 6
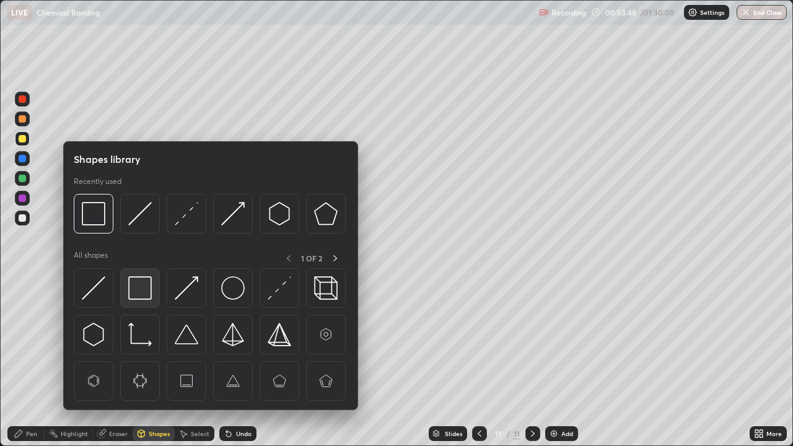
click at [141, 294] on img at bounding box center [140, 288] width 24 height 24
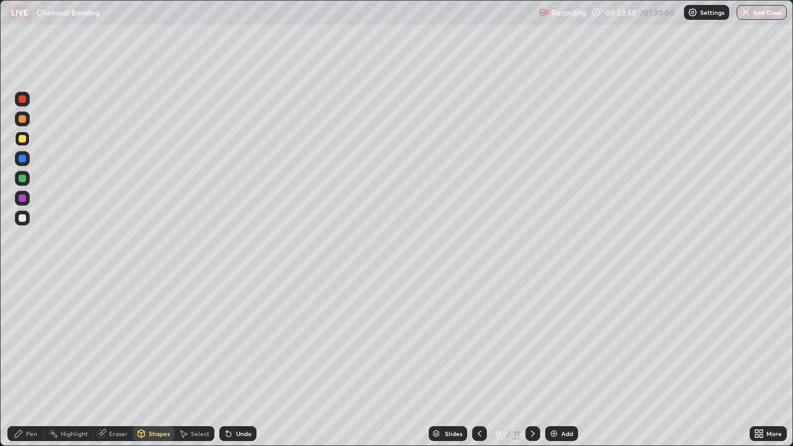
click at [29, 362] on div "Pen" at bounding box center [31, 434] width 11 height 6
click at [22, 144] on div at bounding box center [22, 138] width 15 height 15
click at [158, 362] on div "Shapes" at bounding box center [159, 434] width 21 height 6
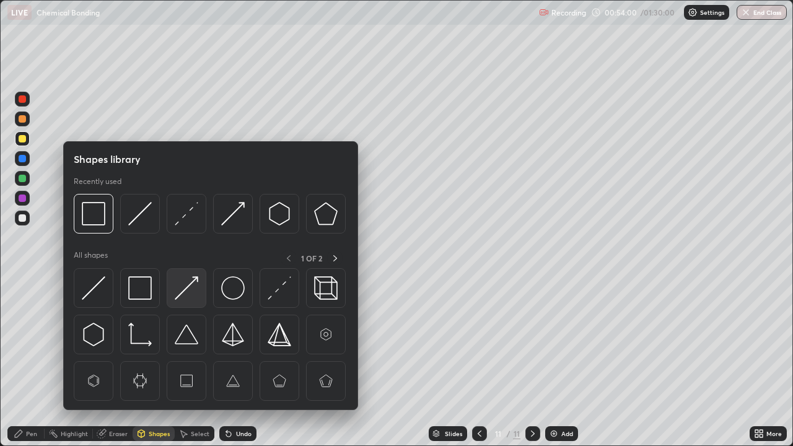
click at [191, 289] on img at bounding box center [187, 288] width 24 height 24
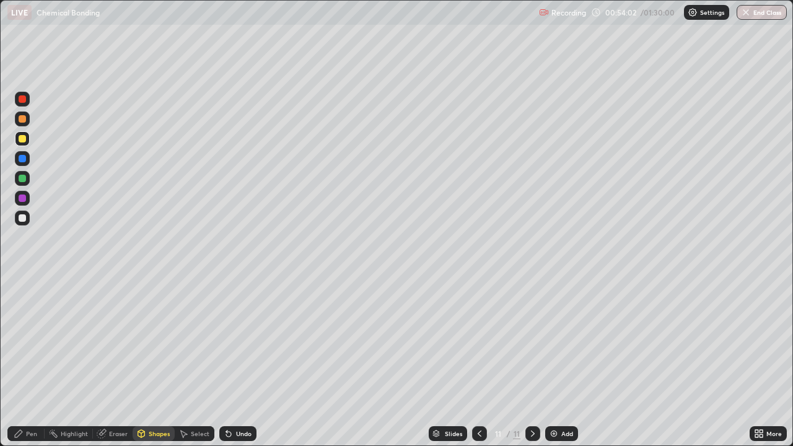
click at [26, 362] on div "Pen" at bounding box center [31, 434] width 11 height 6
click at [156, 362] on div "Shapes" at bounding box center [159, 434] width 21 height 6
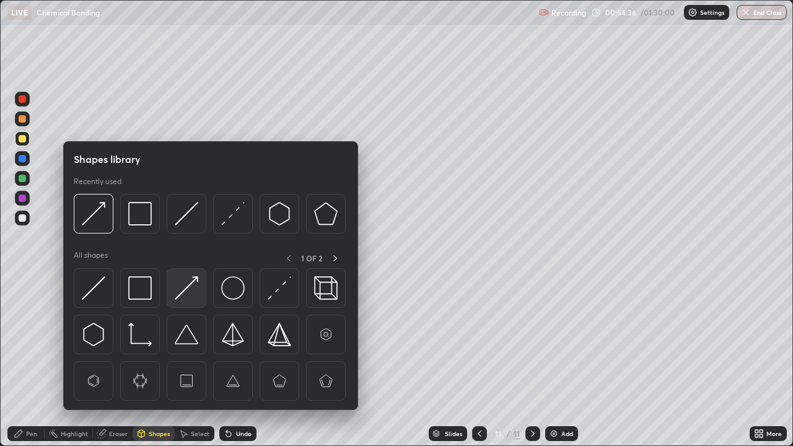
click at [188, 296] on img at bounding box center [187, 288] width 24 height 24
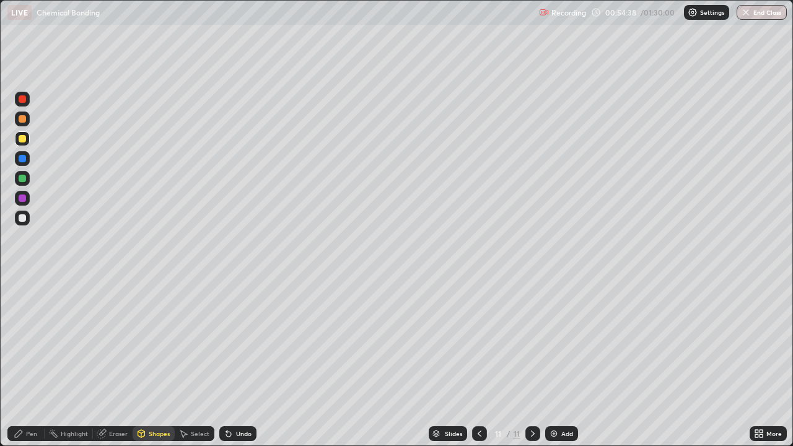
click at [25, 362] on div "Pen" at bounding box center [25, 434] width 37 height 15
click at [236, 362] on div "Undo" at bounding box center [243, 434] width 15 height 6
click at [243, 362] on div "Undo" at bounding box center [237, 434] width 37 height 15
click at [238, 362] on div "Undo" at bounding box center [243, 434] width 15 height 6
click at [558, 362] on img at bounding box center [554, 434] width 10 height 10
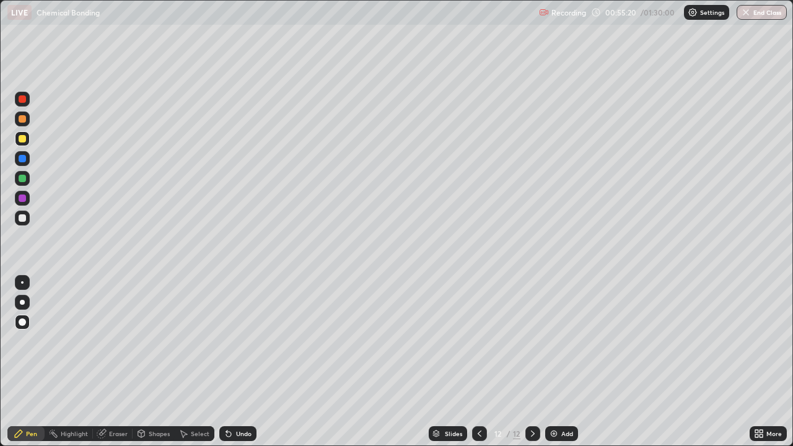
click at [159, 362] on div "Shapes" at bounding box center [159, 434] width 21 height 6
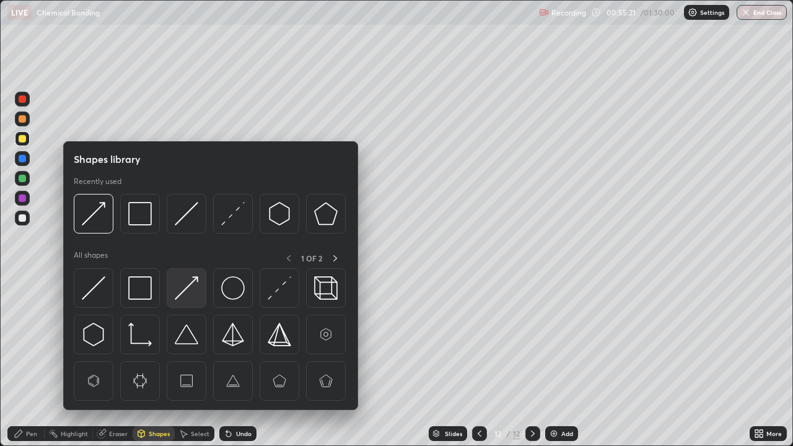
click at [194, 287] on img at bounding box center [187, 288] width 24 height 24
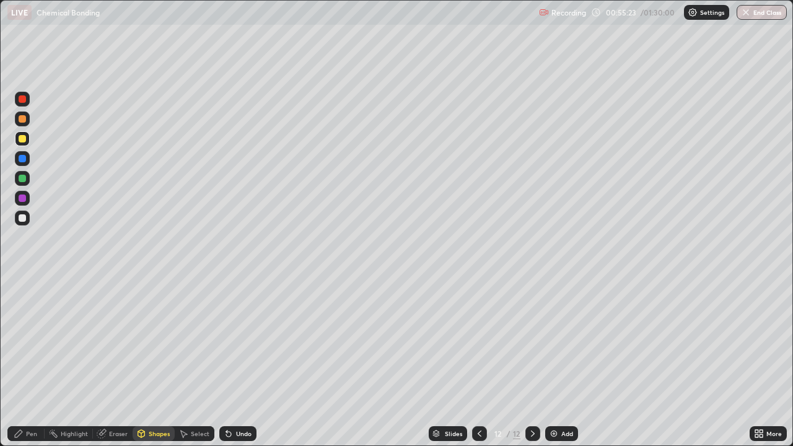
click at [35, 362] on div "Pen" at bounding box center [31, 434] width 11 height 6
click at [156, 362] on div "Shapes" at bounding box center [159, 434] width 21 height 6
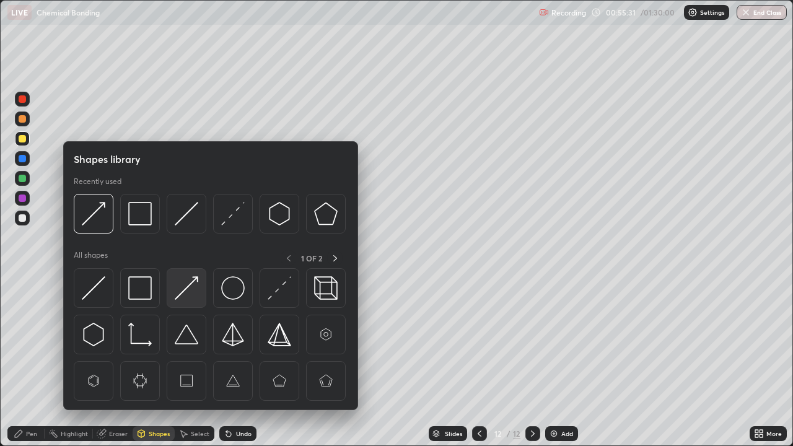
click at [190, 290] on img at bounding box center [187, 288] width 24 height 24
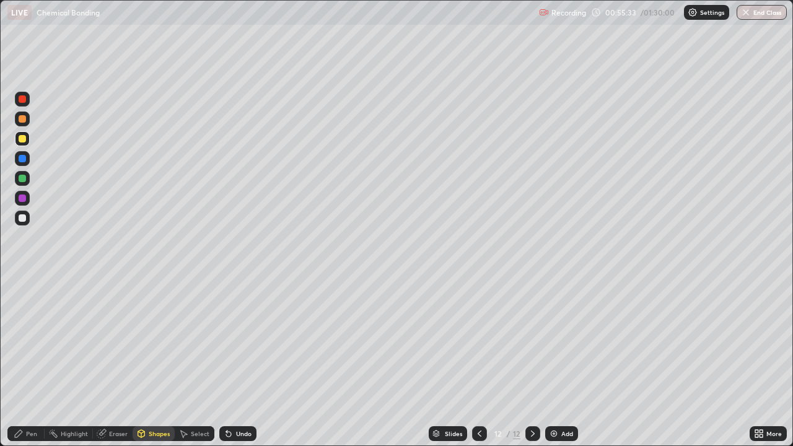
click at [37, 362] on div "Pen" at bounding box center [25, 434] width 37 height 15
click at [479, 362] on icon at bounding box center [480, 434] width 10 height 10
click at [22, 200] on div at bounding box center [22, 198] width 7 height 7
click at [149, 362] on div "Shapes" at bounding box center [159, 434] width 21 height 6
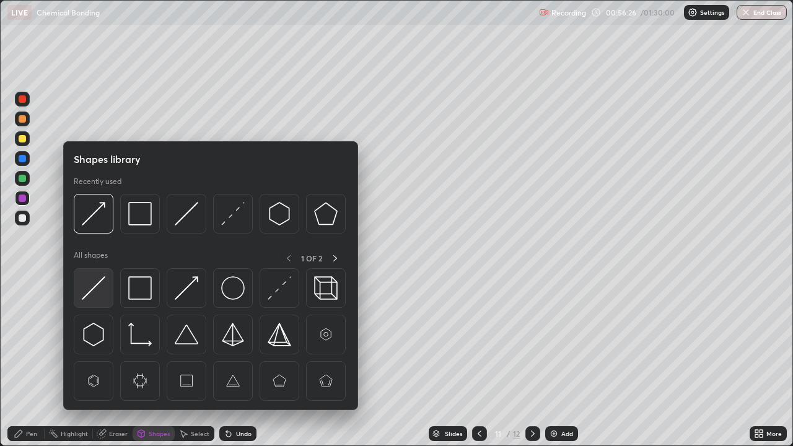
click at [94, 288] on img at bounding box center [94, 288] width 24 height 24
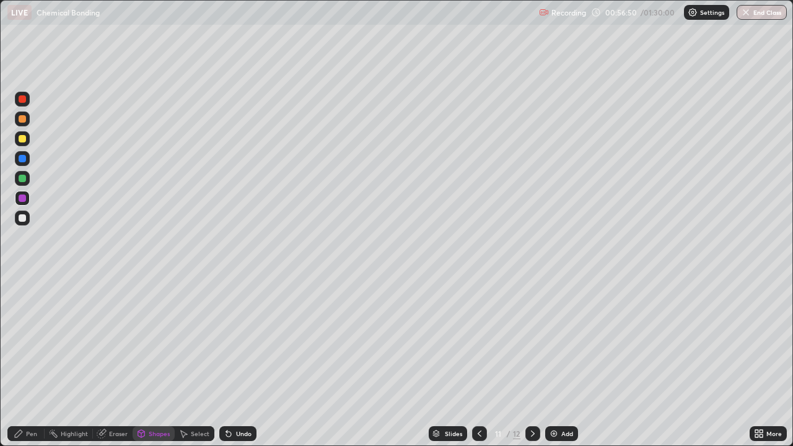
click at [529, 362] on icon at bounding box center [533, 434] width 10 height 10
click at [560, 362] on div "Add" at bounding box center [562, 434] width 33 height 15
click at [33, 362] on div "Pen" at bounding box center [25, 434] width 37 height 15
click at [151, 362] on div "Shapes" at bounding box center [159, 434] width 21 height 6
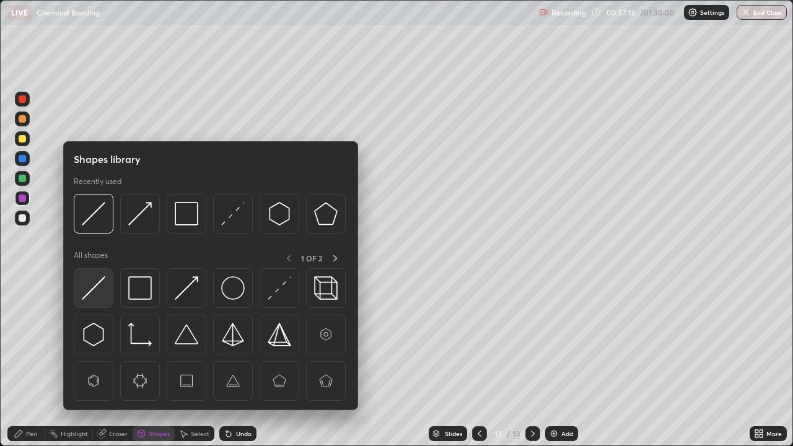
click at [92, 293] on img at bounding box center [94, 288] width 24 height 24
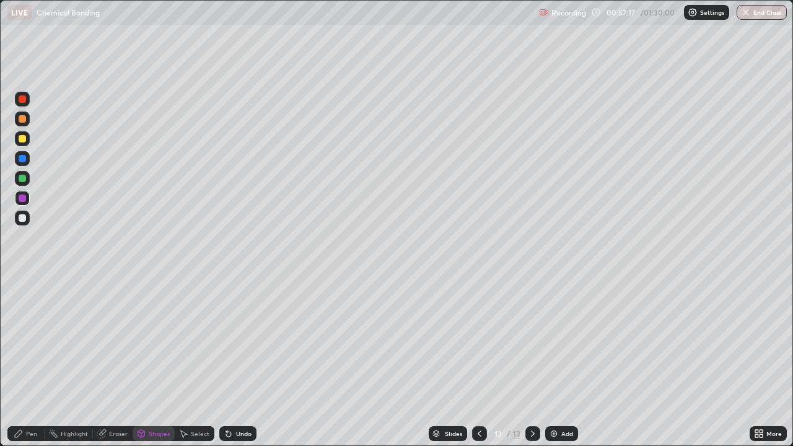
click at [29, 362] on div "Pen" at bounding box center [31, 434] width 11 height 6
click at [154, 362] on div "Shapes" at bounding box center [159, 434] width 21 height 6
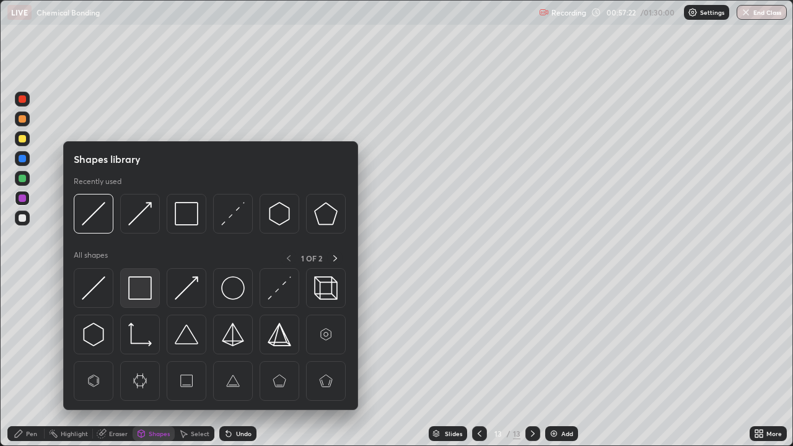
click at [139, 288] on img at bounding box center [140, 288] width 24 height 24
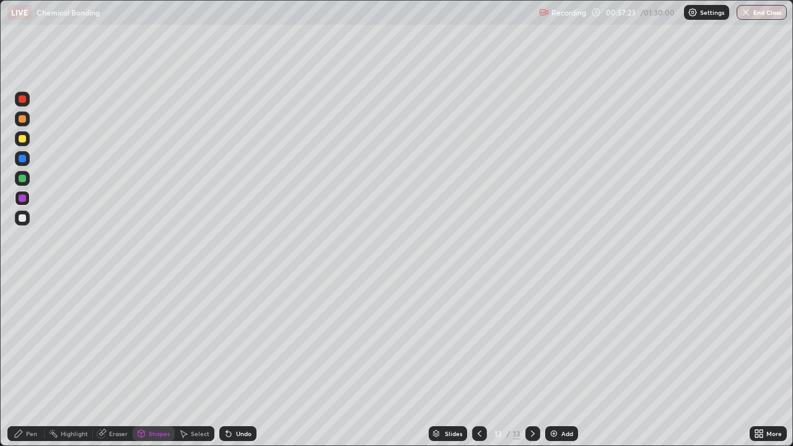
click at [22, 139] on div at bounding box center [22, 138] width 7 height 7
click at [29, 362] on div "Pen" at bounding box center [25, 434] width 37 height 15
click at [155, 362] on div "Shapes" at bounding box center [159, 434] width 21 height 6
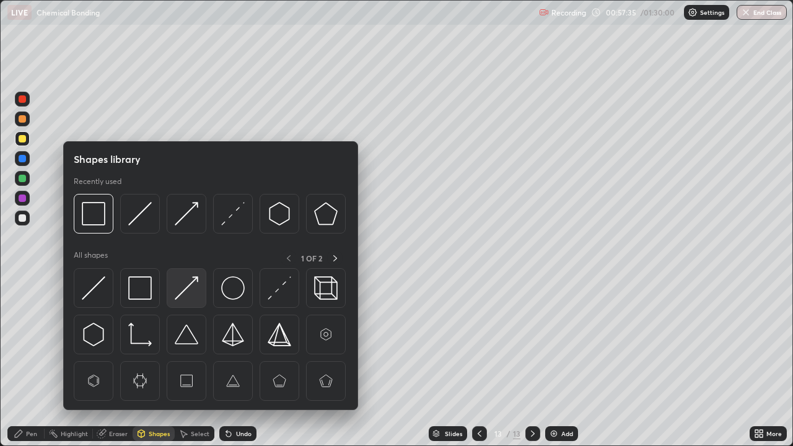
click at [187, 293] on img at bounding box center [187, 288] width 24 height 24
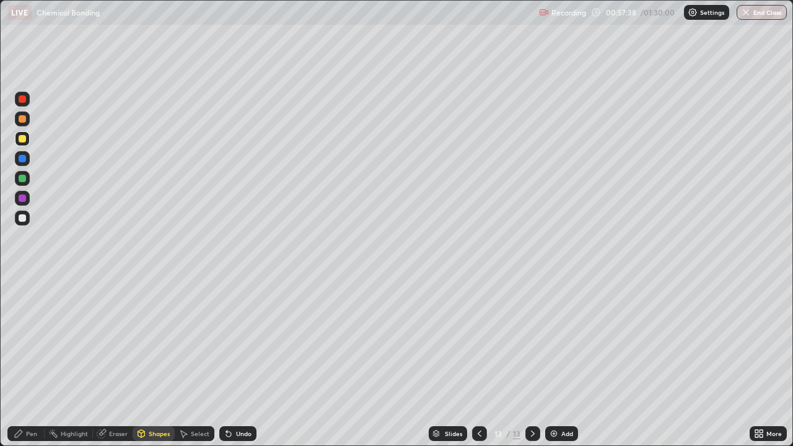
click at [151, 362] on div "Shapes" at bounding box center [159, 434] width 21 height 6
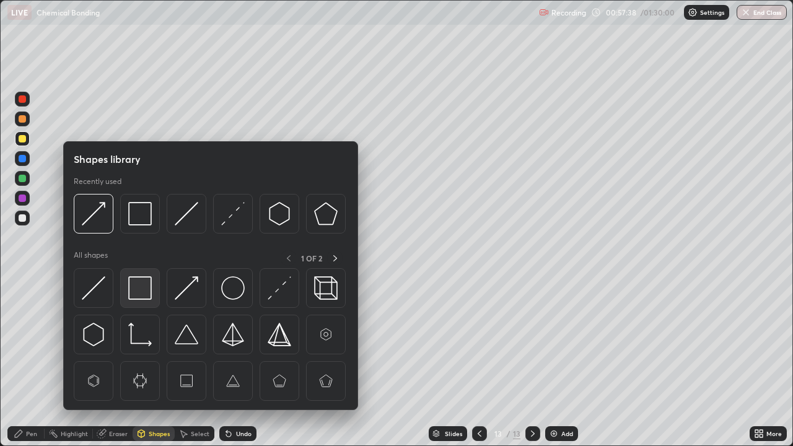
click at [139, 290] on img at bounding box center [140, 288] width 24 height 24
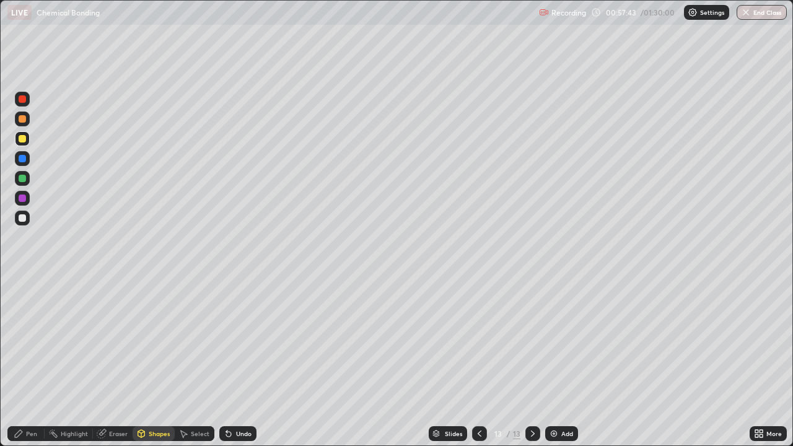
click at [35, 362] on div "Pen" at bounding box center [31, 434] width 11 height 6
click at [24, 200] on div at bounding box center [22, 198] width 7 height 7
click at [239, 362] on div "Undo" at bounding box center [243, 434] width 15 height 6
click at [117, 362] on div "Eraser" at bounding box center [118, 434] width 19 height 6
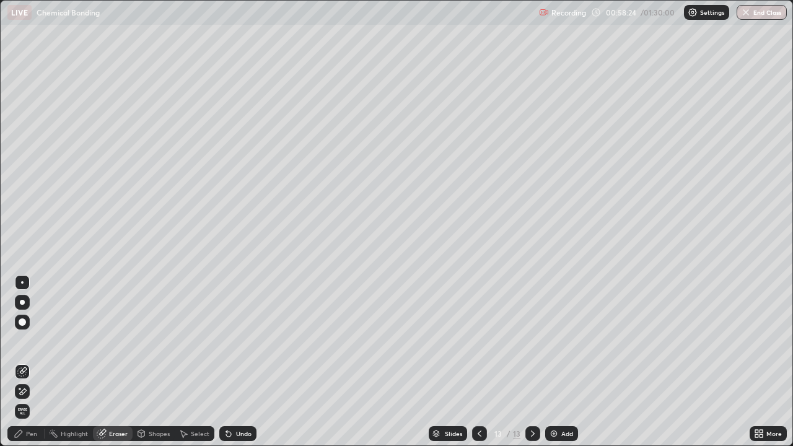
click at [20, 362] on icon at bounding box center [19, 434] width 10 height 10
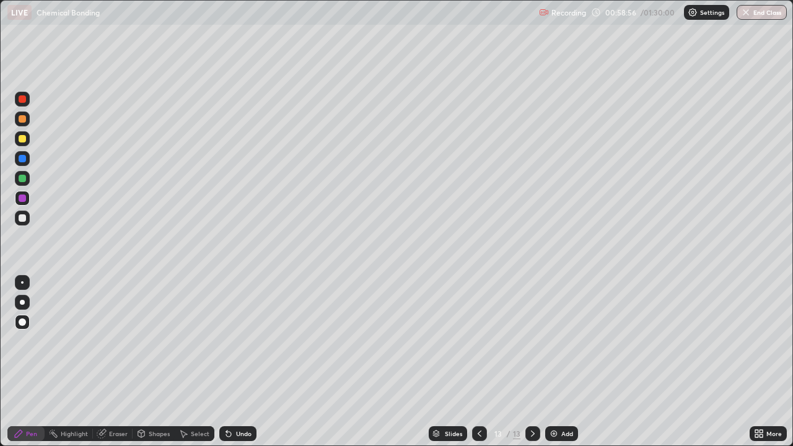
click at [658, 362] on div "Slides 13 / 13 Add" at bounding box center [503, 434] width 493 height 25
click at [162, 362] on div "Shapes" at bounding box center [159, 434] width 21 height 6
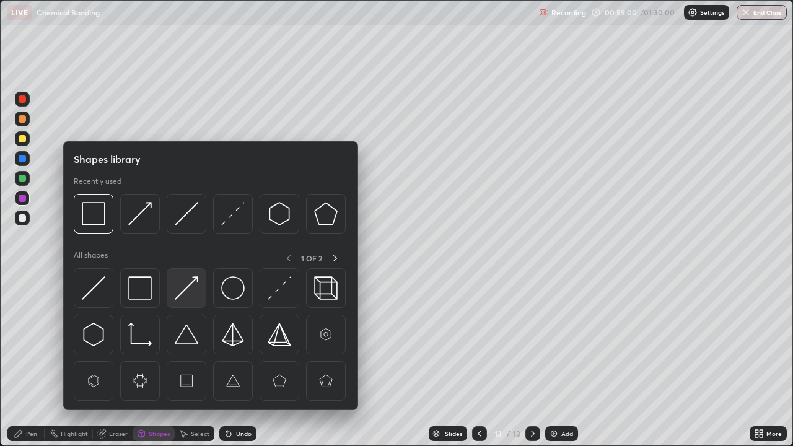
click at [191, 286] on img at bounding box center [187, 288] width 24 height 24
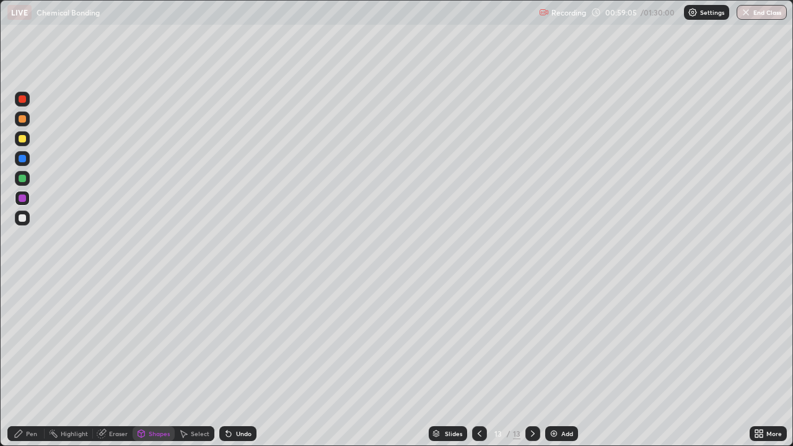
click at [33, 362] on div "Pen" at bounding box center [31, 434] width 11 height 6
click at [565, 362] on div "Add" at bounding box center [562, 434] width 33 height 15
click at [150, 362] on div "Shapes" at bounding box center [159, 434] width 21 height 6
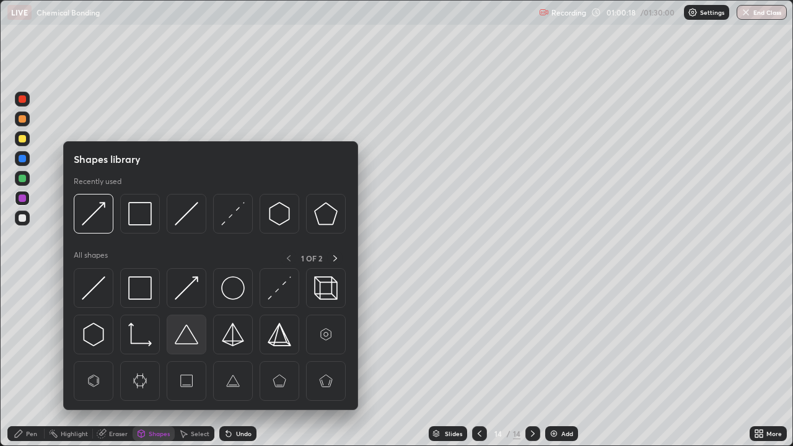
click at [187, 338] on img at bounding box center [187, 335] width 24 height 24
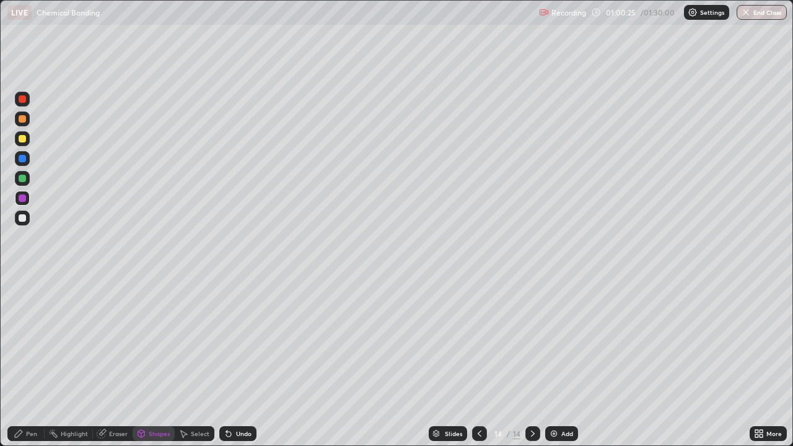
click at [236, 362] on div "Undo" at bounding box center [237, 434] width 37 height 15
click at [26, 362] on div "Pen" at bounding box center [31, 434] width 11 height 6
click at [22, 177] on div at bounding box center [22, 178] width 7 height 7
click at [26, 224] on div at bounding box center [22, 218] width 15 height 15
click at [229, 362] on icon at bounding box center [228, 434] width 5 height 5
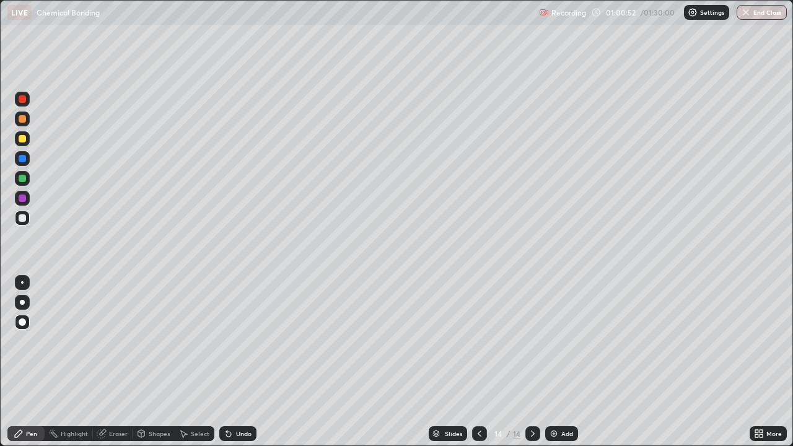
click at [23, 198] on div at bounding box center [22, 198] width 7 height 7
click at [247, 362] on div "Undo" at bounding box center [243, 434] width 15 height 6
click at [23, 218] on div at bounding box center [22, 217] width 7 height 7
click at [557, 362] on img at bounding box center [554, 434] width 10 height 10
click at [19, 362] on icon at bounding box center [18, 433] width 7 height 7
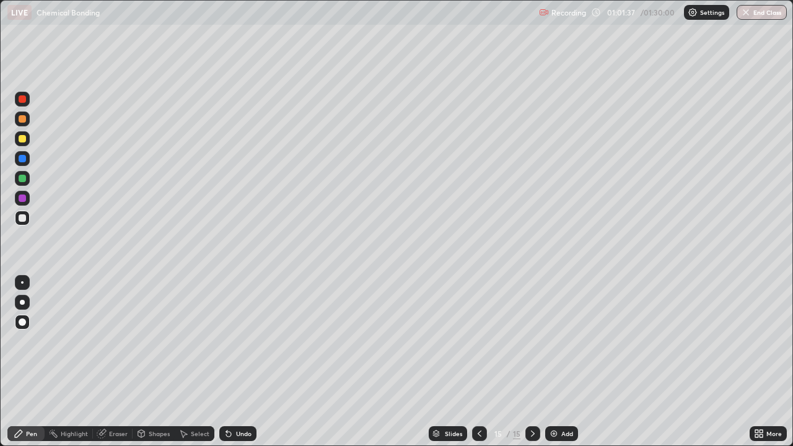
click at [149, 362] on div "Shapes" at bounding box center [159, 434] width 21 height 6
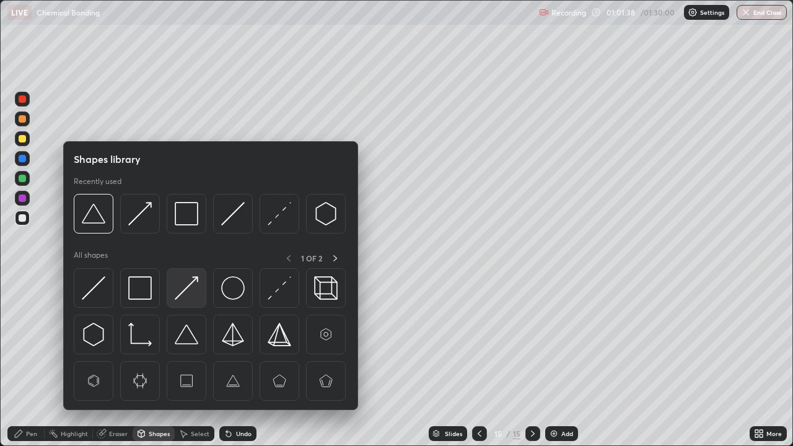
click at [187, 296] on img at bounding box center [187, 288] width 24 height 24
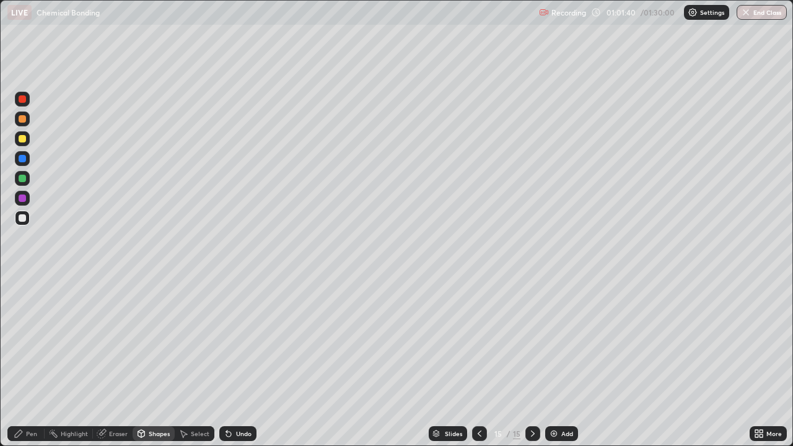
click at [27, 362] on div "Pen" at bounding box center [31, 434] width 11 height 6
click at [232, 362] on div "Undo" at bounding box center [237, 434] width 37 height 15
click at [478, 362] on icon at bounding box center [480, 434] width 10 height 10
click at [526, 362] on div at bounding box center [533, 434] width 15 height 15
click at [23, 139] on div at bounding box center [22, 138] width 7 height 7
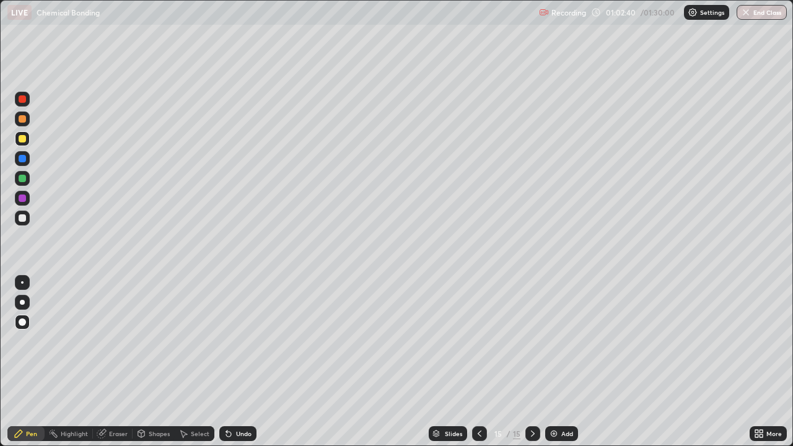
click at [149, 362] on div "Shapes" at bounding box center [159, 434] width 21 height 6
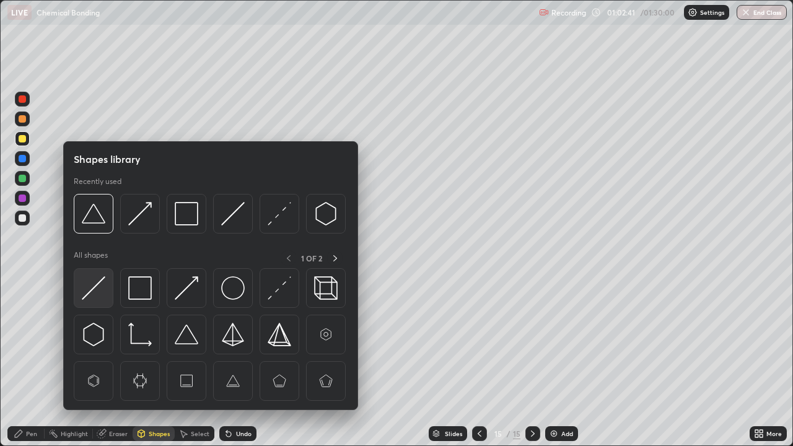
click at [99, 290] on img at bounding box center [94, 288] width 24 height 24
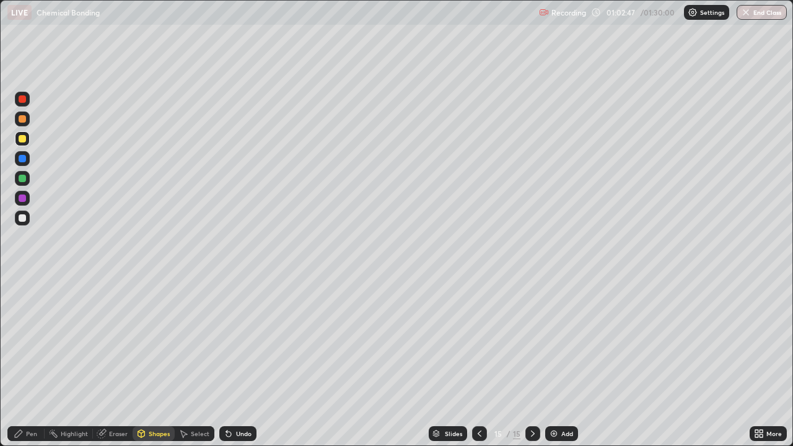
click at [244, 362] on div "Undo" at bounding box center [243, 434] width 15 height 6
click at [27, 362] on div "Pen" at bounding box center [25, 434] width 37 height 15
click at [224, 362] on div "Undo" at bounding box center [237, 434] width 37 height 15
click at [557, 362] on img at bounding box center [554, 434] width 10 height 10
click at [531, 362] on icon at bounding box center [533, 434] width 10 height 10
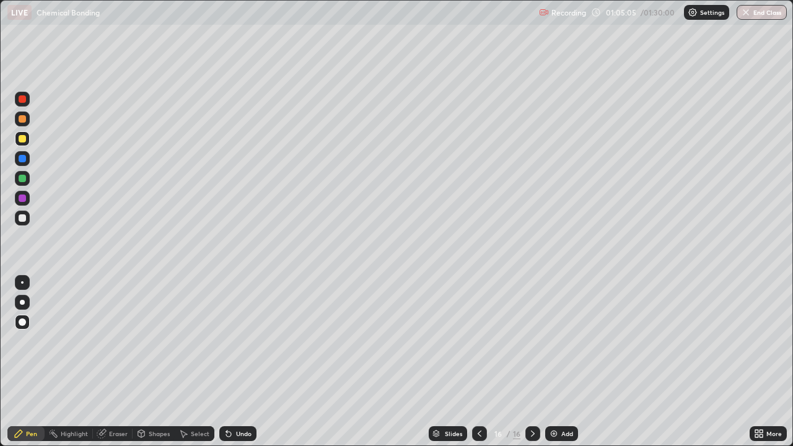
click at [479, 362] on icon at bounding box center [480, 434] width 10 height 10
click at [532, 362] on icon at bounding box center [533, 434] width 10 height 10
click at [558, 362] on img at bounding box center [554, 434] width 10 height 10
click at [151, 362] on div "Shapes" at bounding box center [159, 434] width 21 height 6
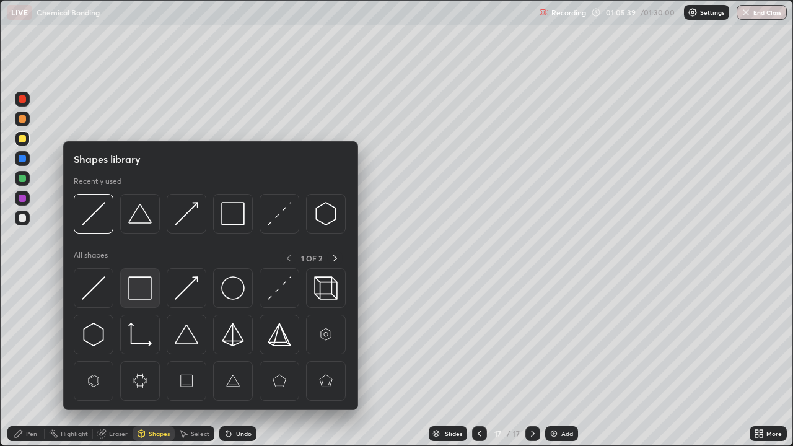
click at [144, 288] on img at bounding box center [140, 288] width 24 height 24
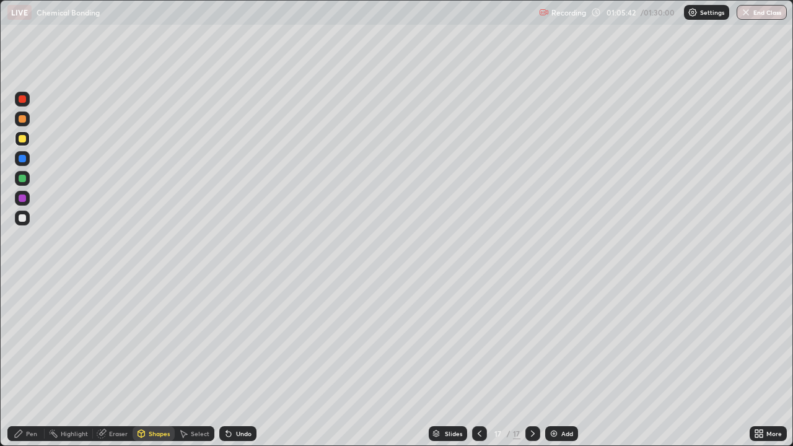
click at [27, 362] on div "Pen" at bounding box center [31, 434] width 11 height 6
click at [22, 158] on div at bounding box center [22, 158] width 7 height 7
click at [157, 362] on div "Shapes" at bounding box center [154, 434] width 42 height 15
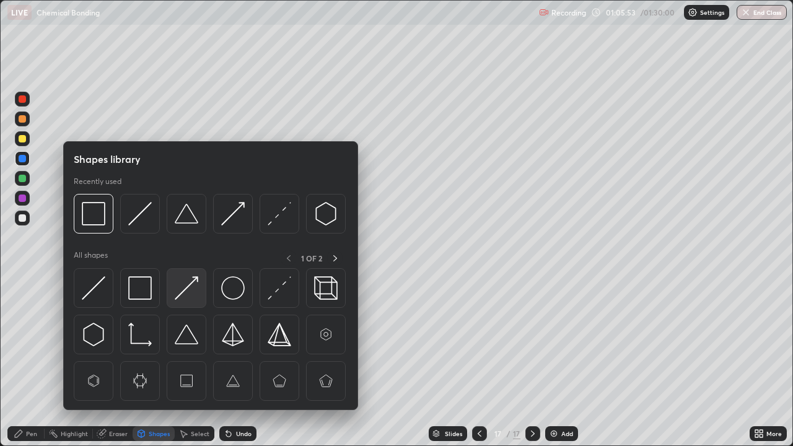
click at [185, 293] on img at bounding box center [187, 288] width 24 height 24
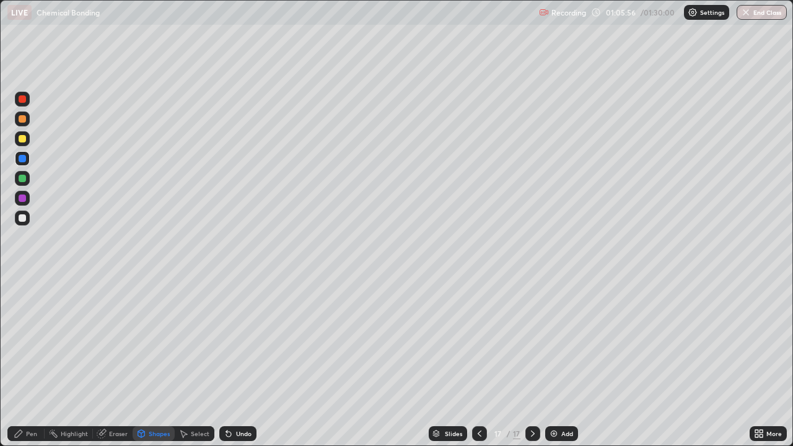
click at [151, 362] on div "Shapes" at bounding box center [159, 434] width 21 height 6
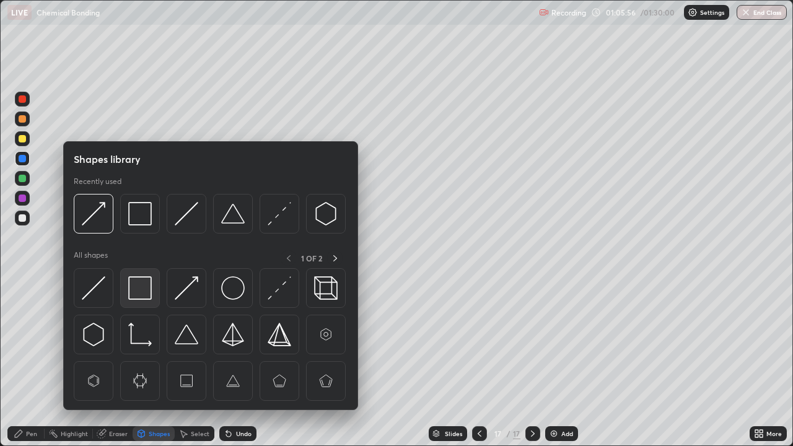
click at [141, 289] on img at bounding box center [140, 288] width 24 height 24
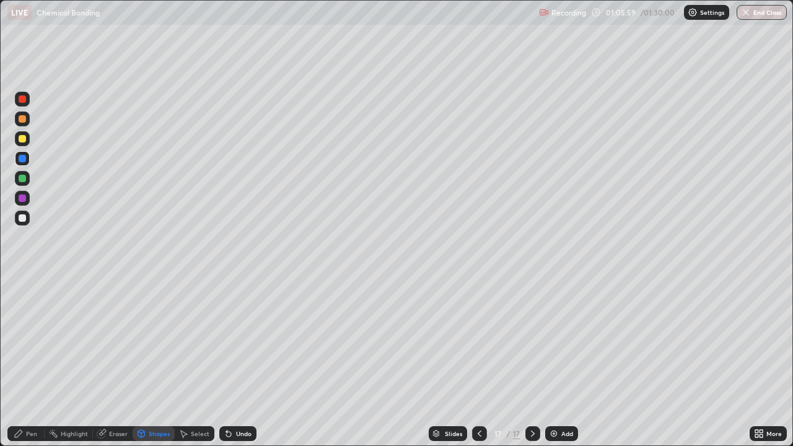
click at [22, 362] on icon at bounding box center [19, 434] width 10 height 10
click at [241, 362] on div "Undo" at bounding box center [243, 434] width 15 height 6
click at [239, 362] on div "Undo" at bounding box center [243, 434] width 15 height 6
click at [242, 362] on div "Undo" at bounding box center [243, 434] width 15 height 6
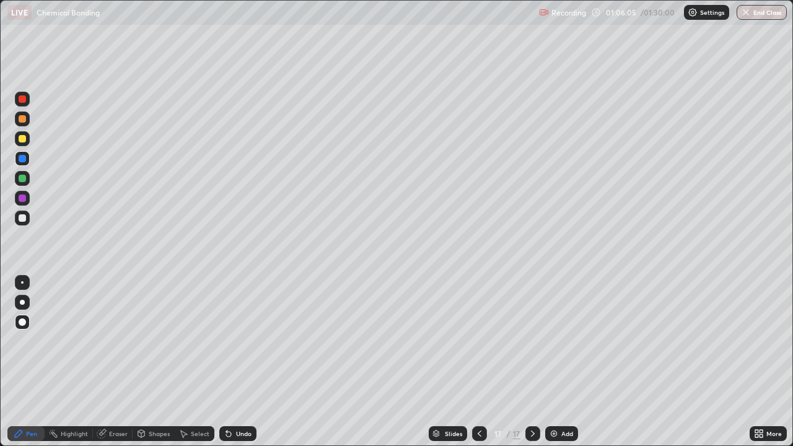
click at [242, 362] on div "Undo" at bounding box center [243, 434] width 15 height 6
click at [244, 362] on div "Undo" at bounding box center [243, 434] width 15 height 6
click at [245, 362] on div "Undo" at bounding box center [237, 434] width 37 height 15
click at [149, 362] on div "Shapes" at bounding box center [159, 434] width 21 height 6
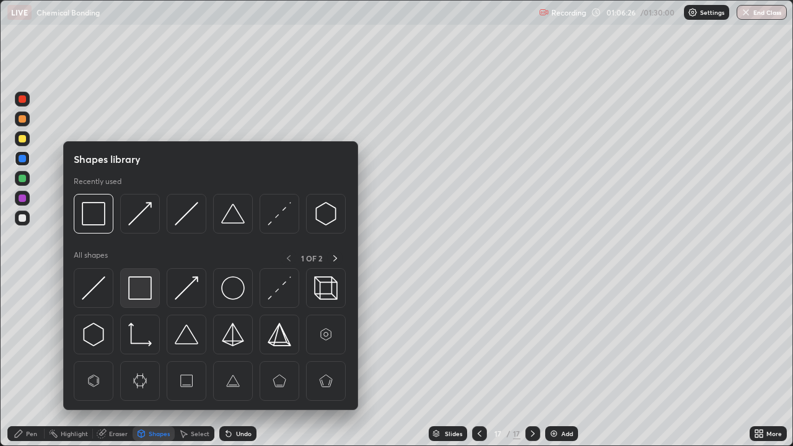
click at [145, 291] on img at bounding box center [140, 288] width 24 height 24
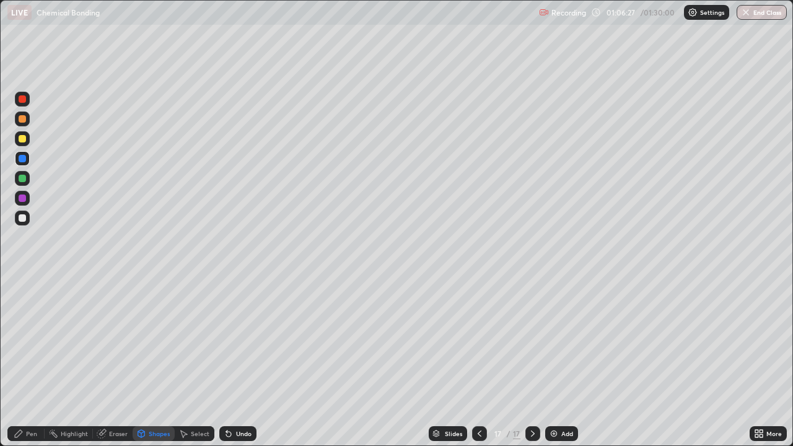
click at [22, 142] on div at bounding box center [22, 138] width 7 height 7
click at [27, 362] on div "Pen" at bounding box center [31, 434] width 11 height 6
click at [241, 362] on div "Undo" at bounding box center [243, 434] width 15 height 6
click at [119, 362] on div "Eraser" at bounding box center [118, 434] width 19 height 6
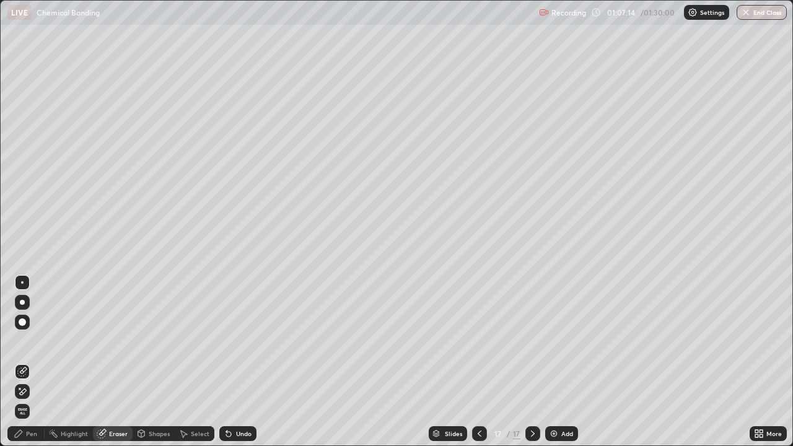
click at [30, 362] on div "Pen" at bounding box center [31, 434] width 11 height 6
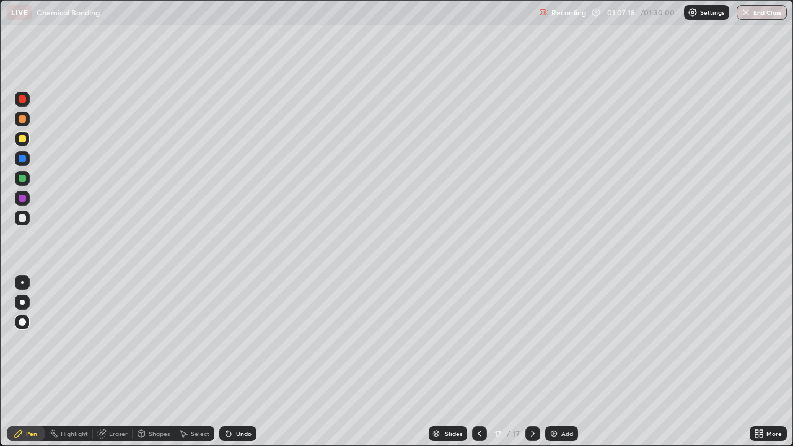
click at [479, 362] on icon at bounding box center [480, 434] width 10 height 10
click at [477, 362] on icon at bounding box center [480, 434] width 10 height 10
click at [476, 362] on icon at bounding box center [480, 434] width 10 height 10
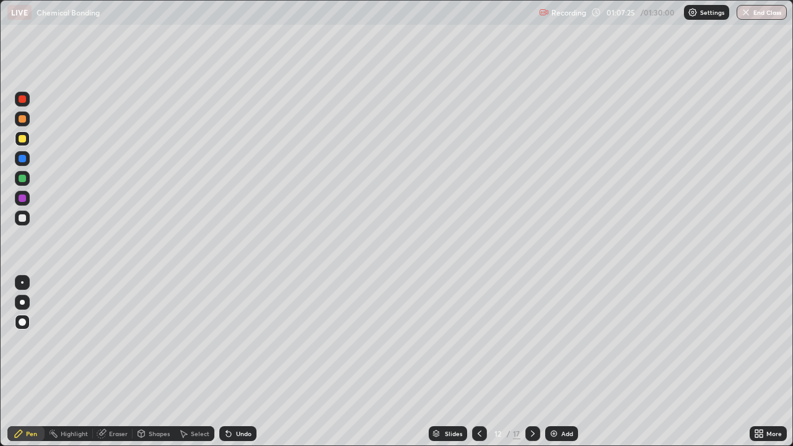
click at [531, 362] on icon at bounding box center [533, 434] width 4 height 6
click at [529, 362] on div at bounding box center [533, 434] width 15 height 15
click at [531, 362] on icon at bounding box center [533, 434] width 10 height 10
click at [532, 362] on icon at bounding box center [533, 434] width 10 height 10
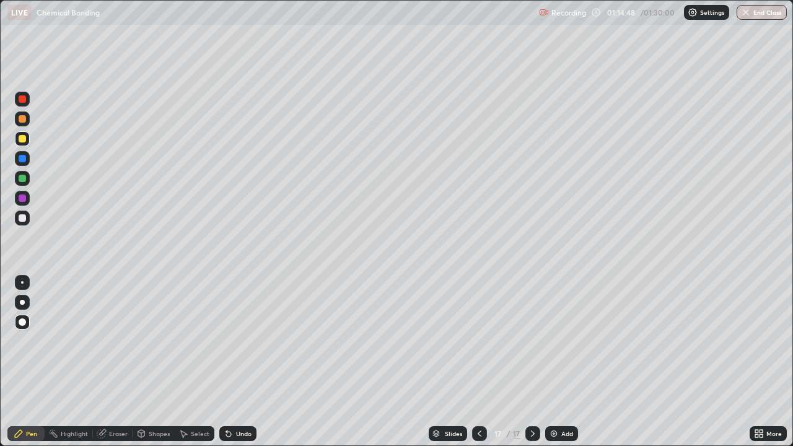
click at [558, 362] on img at bounding box center [554, 434] width 10 height 10
click at [27, 362] on div "Pen" at bounding box center [31, 434] width 11 height 6
click at [156, 362] on div "Shapes" at bounding box center [159, 434] width 21 height 6
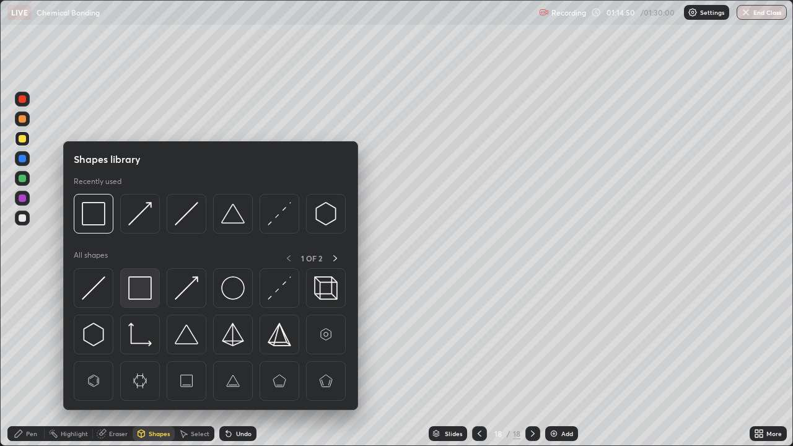
click at [141, 291] on img at bounding box center [140, 288] width 24 height 24
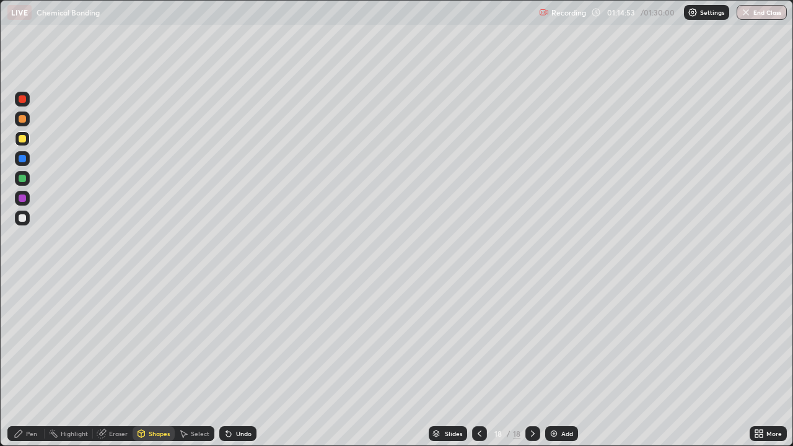
click at [37, 362] on div "Pen" at bounding box center [25, 434] width 37 height 15
click at [22, 139] on div at bounding box center [22, 138] width 7 height 7
click at [237, 362] on div "Undo" at bounding box center [237, 434] width 37 height 15
click at [236, 362] on div "Undo" at bounding box center [243, 434] width 15 height 6
click at [239, 362] on div "Undo" at bounding box center [243, 434] width 15 height 6
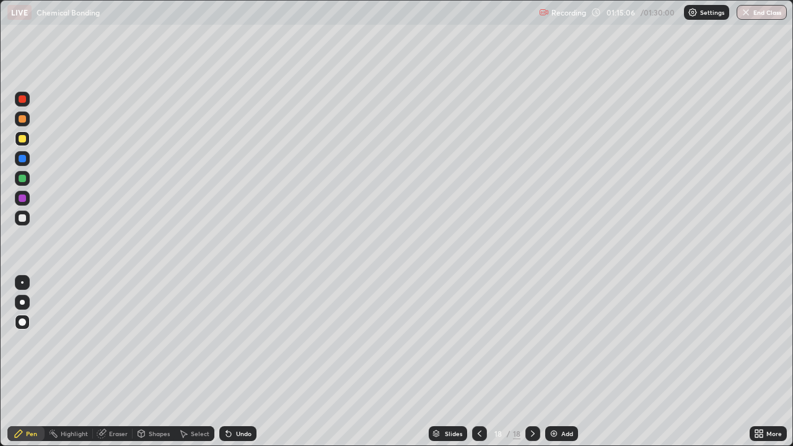
click at [239, 362] on div "Undo" at bounding box center [243, 434] width 15 height 6
click at [241, 362] on div "Undo" at bounding box center [243, 434] width 15 height 6
click at [25, 197] on div at bounding box center [22, 198] width 7 height 7
click at [562, 362] on div "Add" at bounding box center [562, 434] width 33 height 15
click at [156, 362] on div "Shapes" at bounding box center [159, 434] width 21 height 6
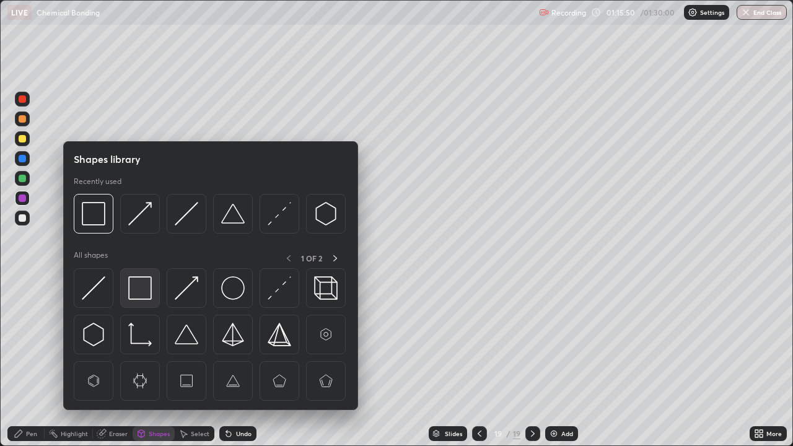
click at [141, 291] on img at bounding box center [140, 288] width 24 height 24
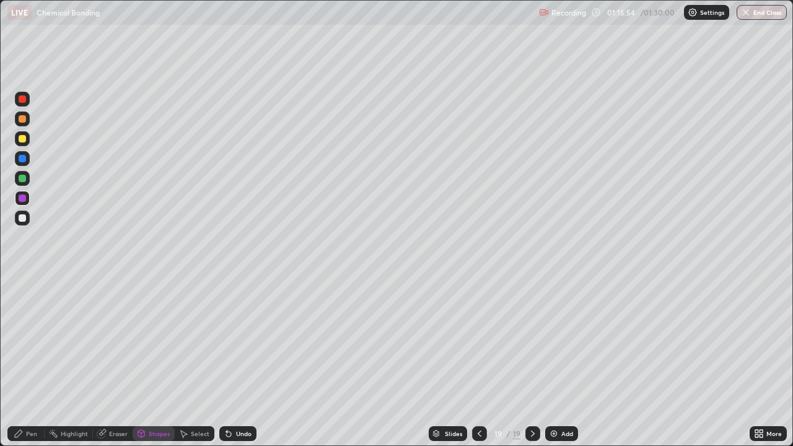
click at [38, 362] on div "Pen" at bounding box center [25, 434] width 37 height 15
click at [24, 177] on div at bounding box center [22, 178] width 7 height 7
click at [154, 362] on div "Shapes" at bounding box center [159, 434] width 21 height 6
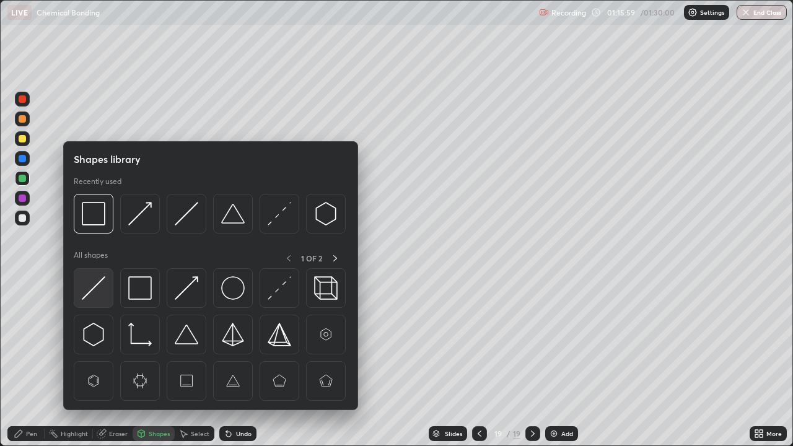
click at [99, 291] on img at bounding box center [94, 288] width 24 height 24
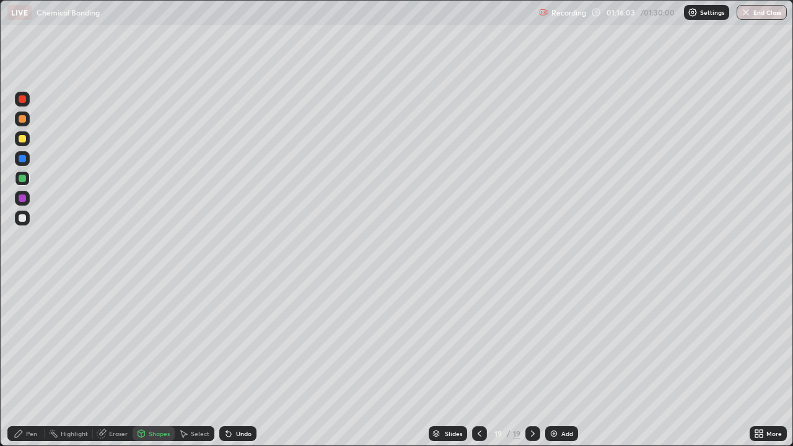
click at [35, 362] on div "Pen" at bounding box center [31, 434] width 11 height 6
click at [236, 362] on div "Undo" at bounding box center [243, 434] width 15 height 6
click at [238, 362] on div "Undo" at bounding box center [243, 434] width 15 height 6
click at [152, 362] on div "Shapes" at bounding box center [159, 434] width 21 height 6
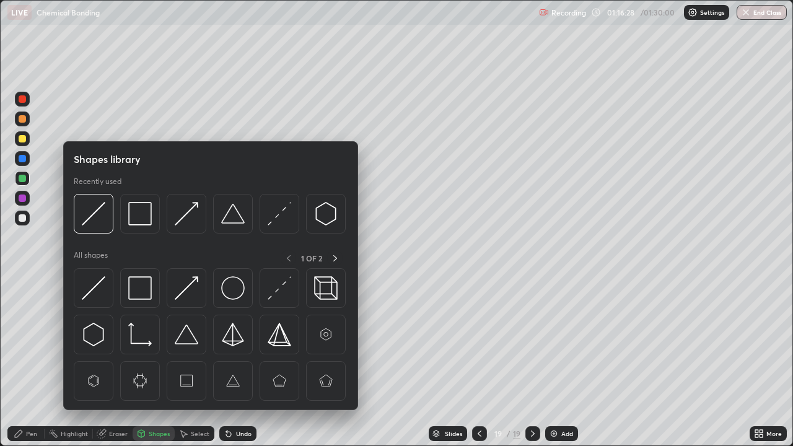
click at [22, 218] on div at bounding box center [22, 217] width 7 height 7
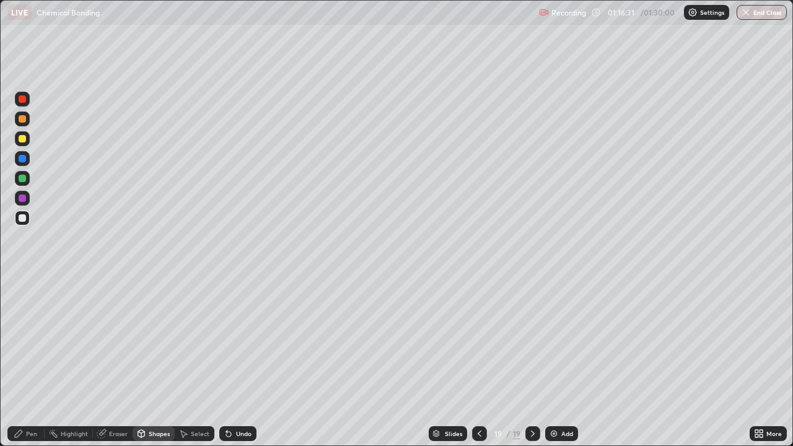
click at [249, 362] on div "Undo" at bounding box center [243, 434] width 15 height 6
click at [245, 362] on div "Undo" at bounding box center [243, 434] width 15 height 6
click at [29, 362] on div "Pen" at bounding box center [31, 434] width 11 height 6
click at [479, 362] on icon at bounding box center [480, 434] width 10 height 10
click at [529, 362] on div at bounding box center [533, 434] width 15 height 15
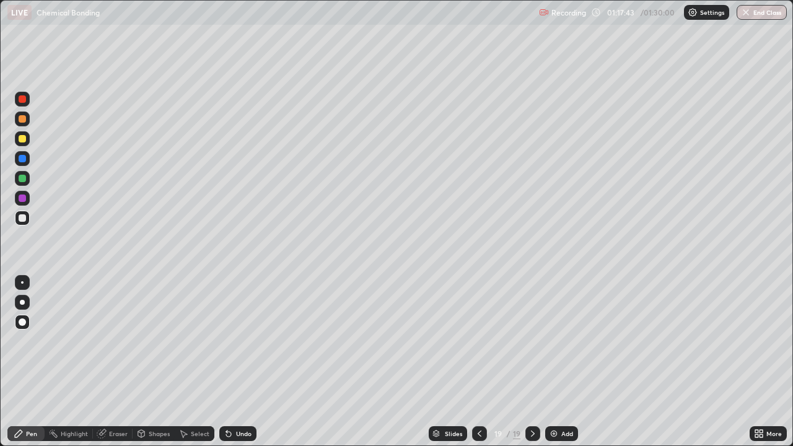
click at [157, 362] on div "Shapes" at bounding box center [159, 434] width 21 height 6
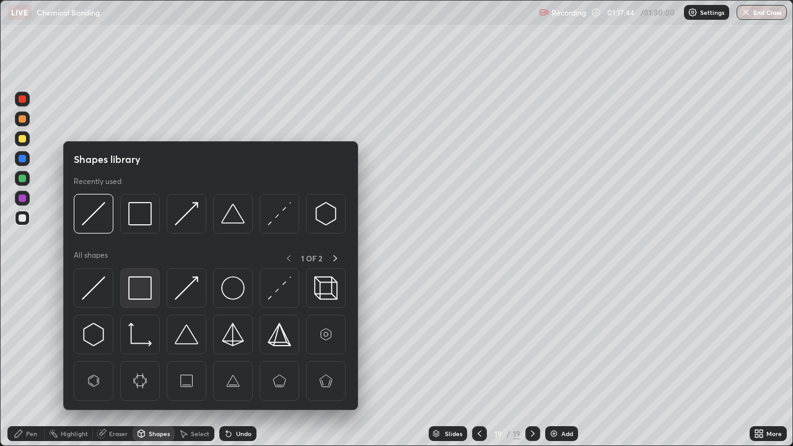
click at [134, 284] on img at bounding box center [140, 288] width 24 height 24
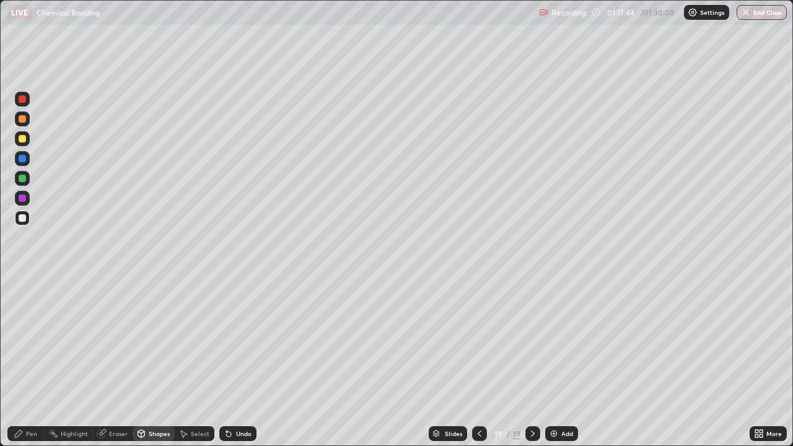
click at [23, 197] on div at bounding box center [22, 198] width 7 height 7
click at [25, 161] on div at bounding box center [22, 158] width 7 height 7
click at [157, 362] on div "Shapes" at bounding box center [159, 434] width 21 height 6
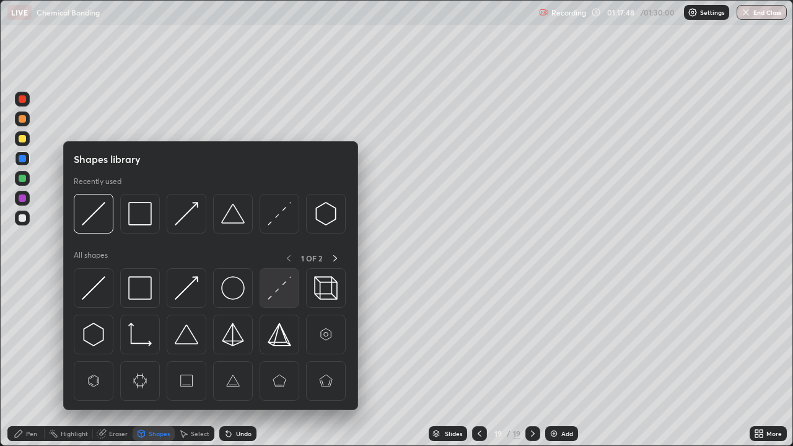
click at [273, 291] on img at bounding box center [280, 288] width 24 height 24
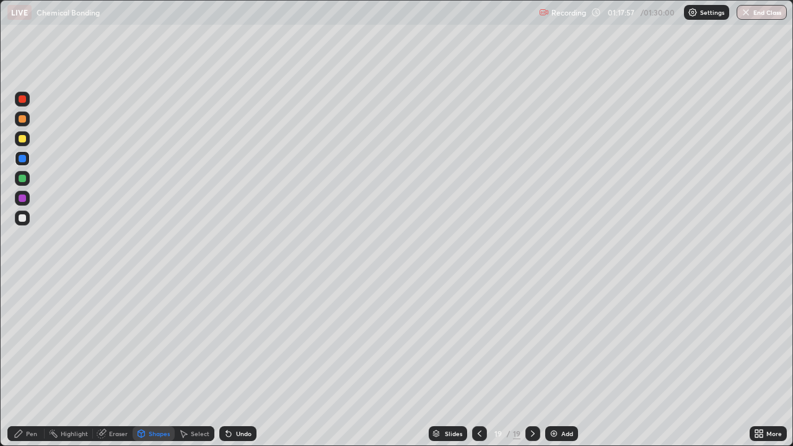
click at [35, 362] on div "Pen" at bounding box center [31, 434] width 11 height 6
click at [23, 218] on div at bounding box center [22, 217] width 7 height 7
click at [239, 362] on div "Undo" at bounding box center [243, 434] width 15 height 6
click at [238, 362] on div "Undo" at bounding box center [243, 434] width 15 height 6
click at [159, 362] on div "Shapes" at bounding box center [159, 434] width 21 height 6
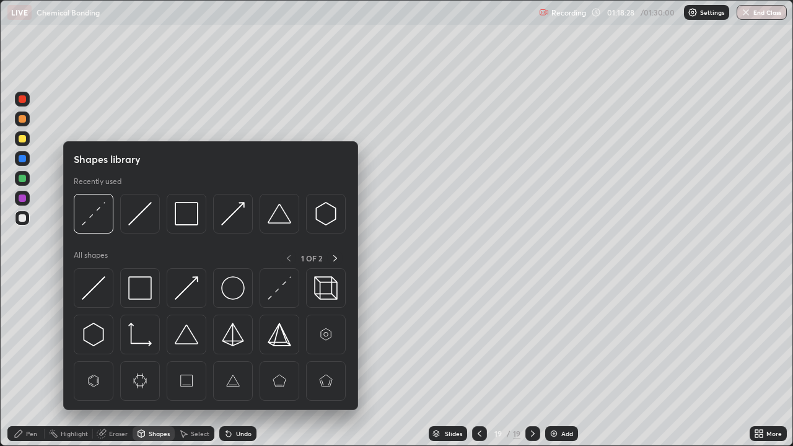
click at [187, 290] on img at bounding box center [187, 288] width 24 height 24
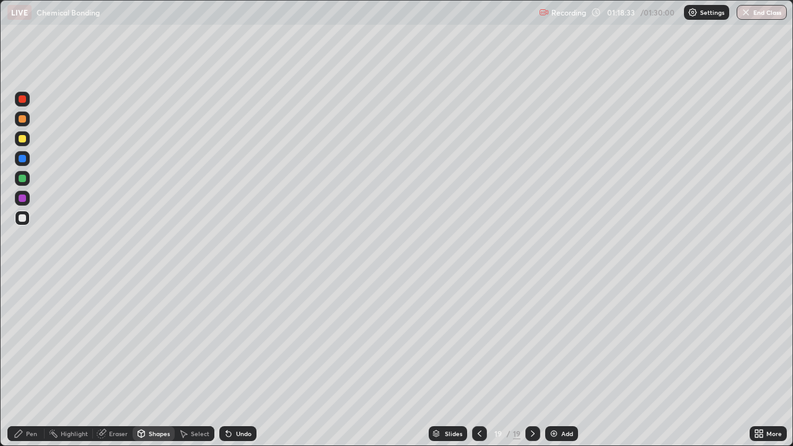
click at [156, 362] on div "Shapes" at bounding box center [159, 434] width 21 height 6
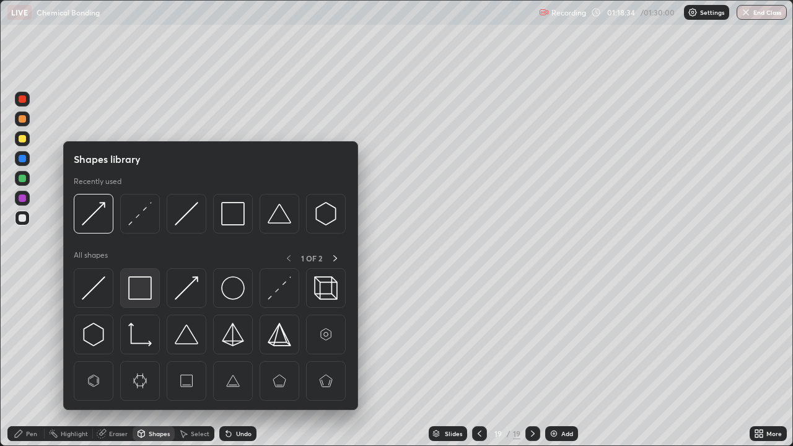
click at [140, 288] on img at bounding box center [140, 288] width 24 height 24
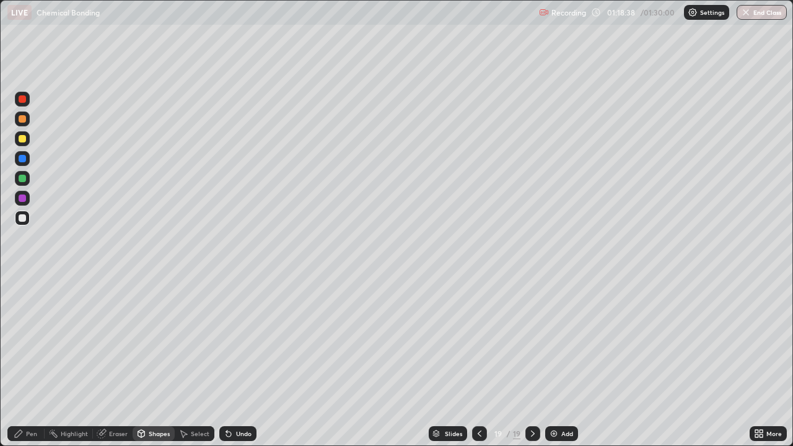
click at [156, 362] on div "Shapes" at bounding box center [154, 434] width 42 height 15
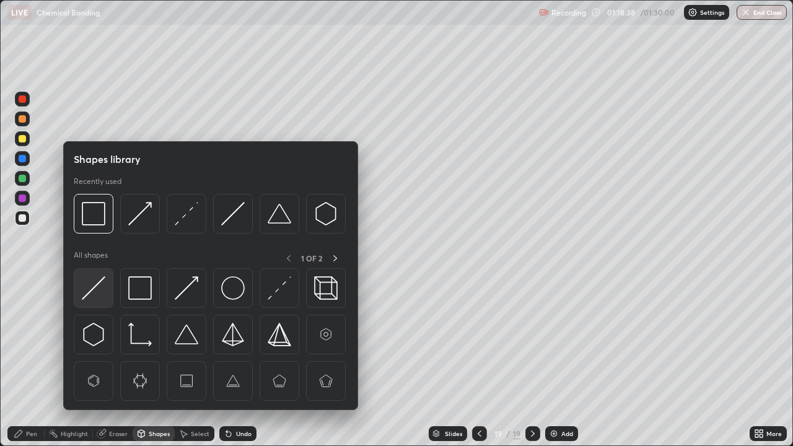
click at [101, 289] on img at bounding box center [94, 288] width 24 height 24
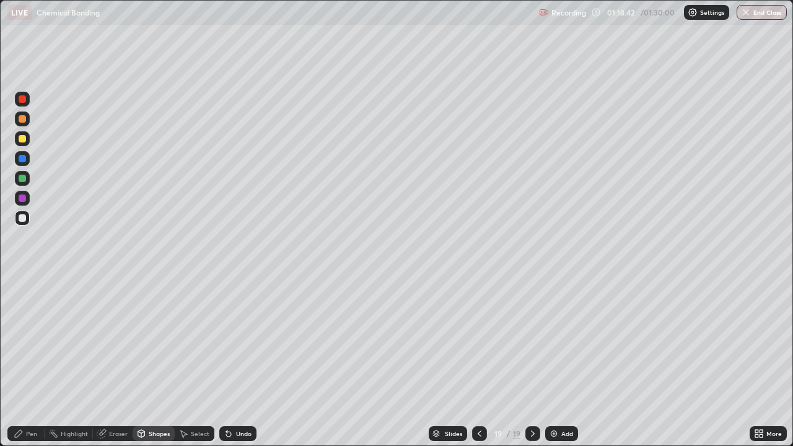
click at [25, 362] on div "Pen" at bounding box center [25, 434] width 37 height 15
click at [22, 199] on div at bounding box center [22, 198] width 7 height 7
click at [19, 219] on div at bounding box center [22, 217] width 7 height 7
click at [22, 161] on div at bounding box center [22, 158] width 7 height 7
click at [156, 362] on div "Shapes" at bounding box center [159, 434] width 21 height 6
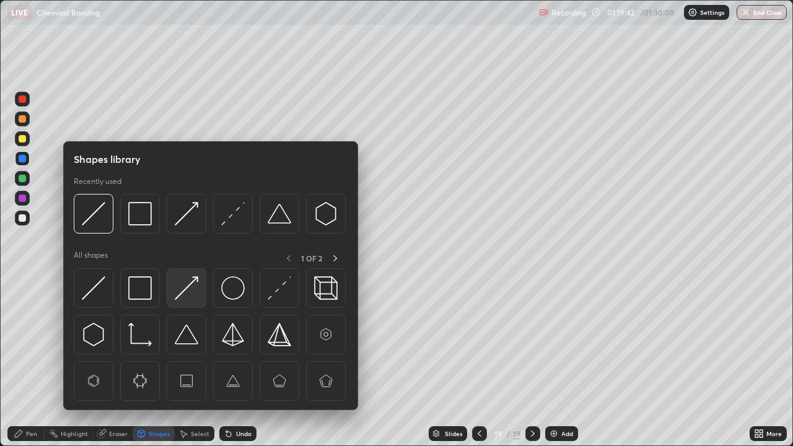
click at [187, 288] on img at bounding box center [187, 288] width 24 height 24
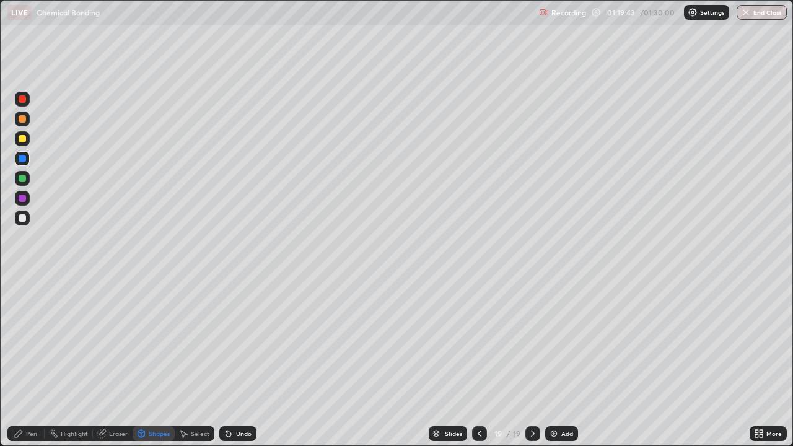
click at [22, 136] on div at bounding box center [22, 138] width 7 height 7
click at [30, 362] on div "Pen" at bounding box center [25, 434] width 37 height 15
click at [236, 362] on div "Undo" at bounding box center [237, 434] width 37 height 15
click at [567, 362] on div "Add" at bounding box center [568, 434] width 12 height 6
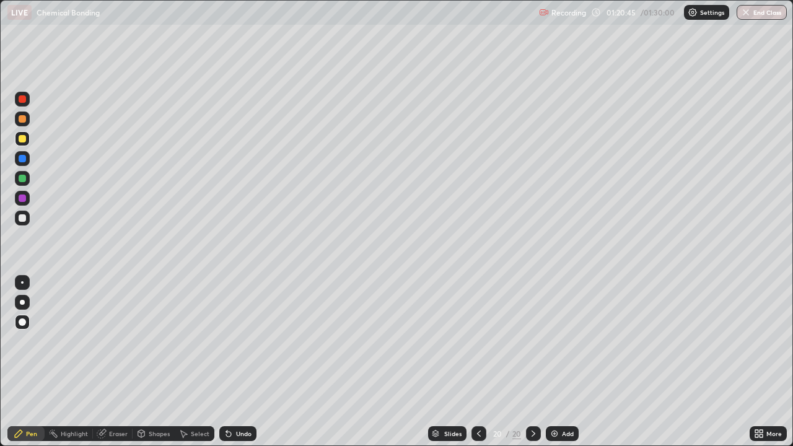
click at [158, 362] on div "Shapes" at bounding box center [159, 434] width 21 height 6
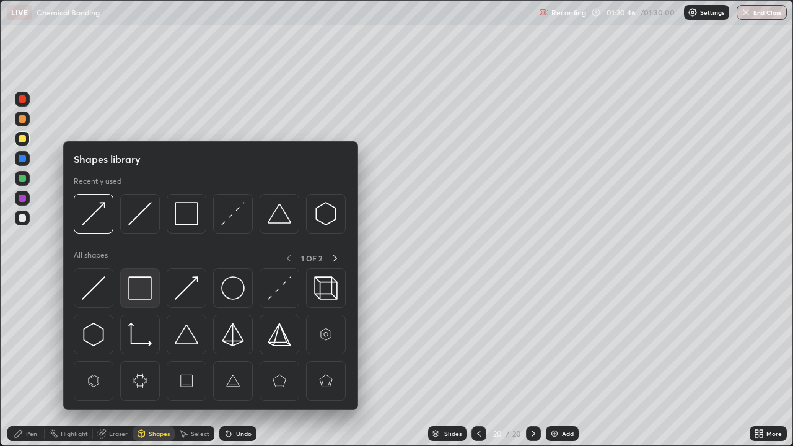
click at [140, 291] on img at bounding box center [140, 288] width 24 height 24
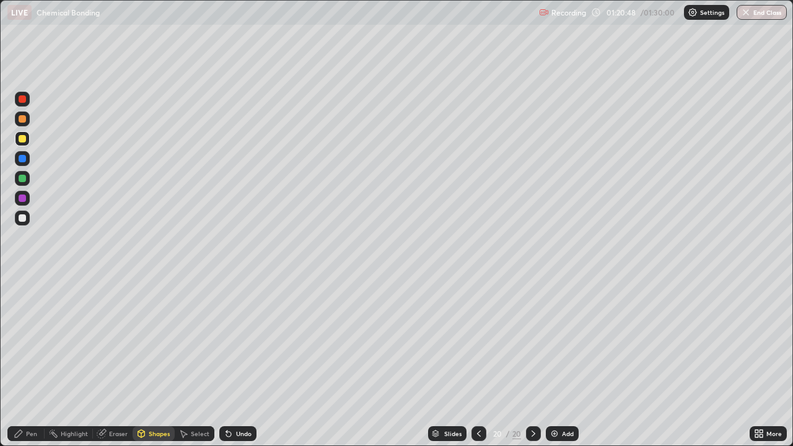
click at [232, 362] on div "Undo" at bounding box center [237, 434] width 37 height 15
click at [237, 362] on div "Undo" at bounding box center [243, 434] width 15 height 6
click at [31, 362] on div "Pen" at bounding box center [31, 434] width 11 height 6
click at [149, 362] on div "Shapes" at bounding box center [159, 434] width 21 height 6
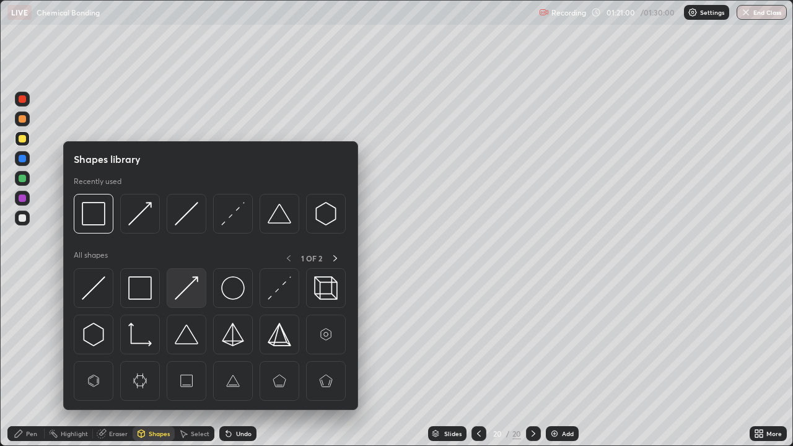
click at [188, 288] on img at bounding box center [187, 288] width 24 height 24
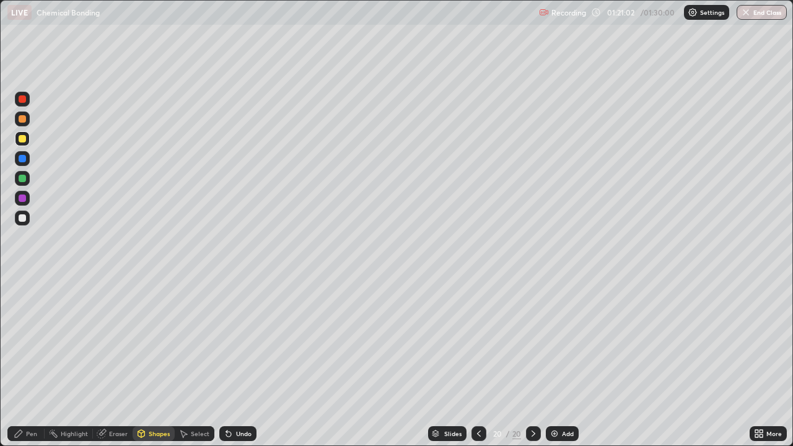
click at [27, 362] on div "Pen" at bounding box center [31, 434] width 11 height 6
click at [158, 362] on div "Shapes" at bounding box center [159, 434] width 21 height 6
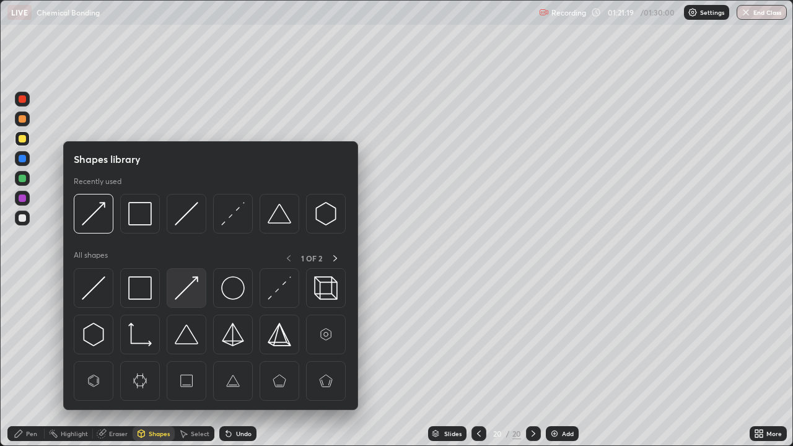
click at [185, 290] on img at bounding box center [187, 288] width 24 height 24
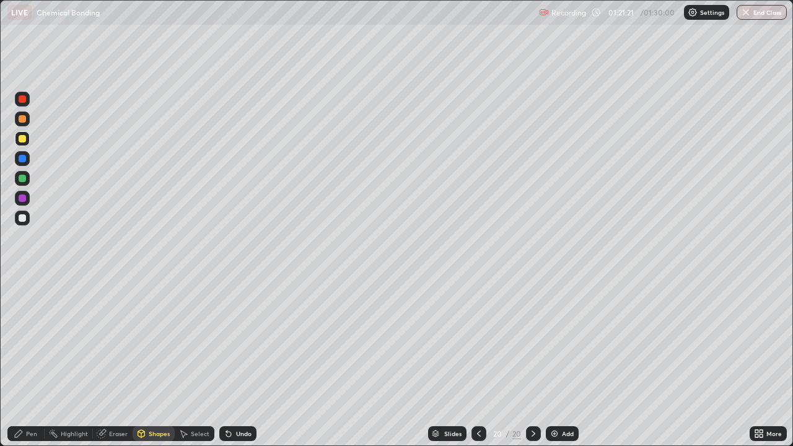
click at [30, 362] on div "Pen" at bounding box center [31, 434] width 11 height 6
click at [237, 362] on div "Undo" at bounding box center [243, 434] width 15 height 6
click at [243, 362] on div "Undo" at bounding box center [237, 434] width 37 height 15
click at [478, 362] on icon at bounding box center [479, 434] width 10 height 10
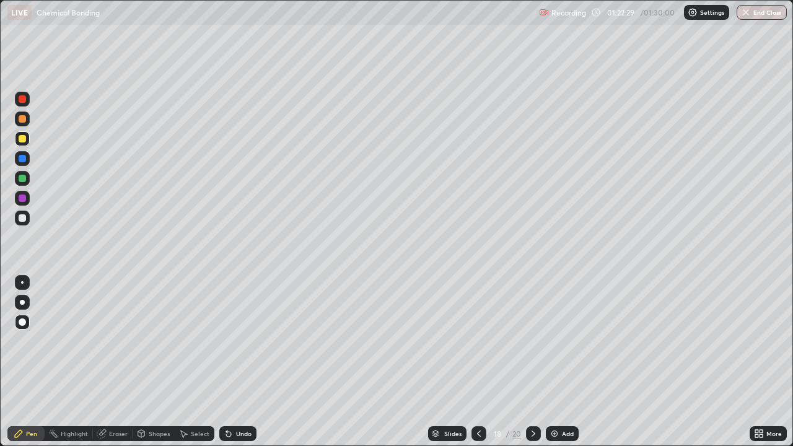
click at [478, 362] on icon at bounding box center [479, 434] width 10 height 10
click at [533, 362] on icon at bounding box center [534, 434] width 10 height 10
click at [478, 362] on icon at bounding box center [479, 434] width 10 height 10
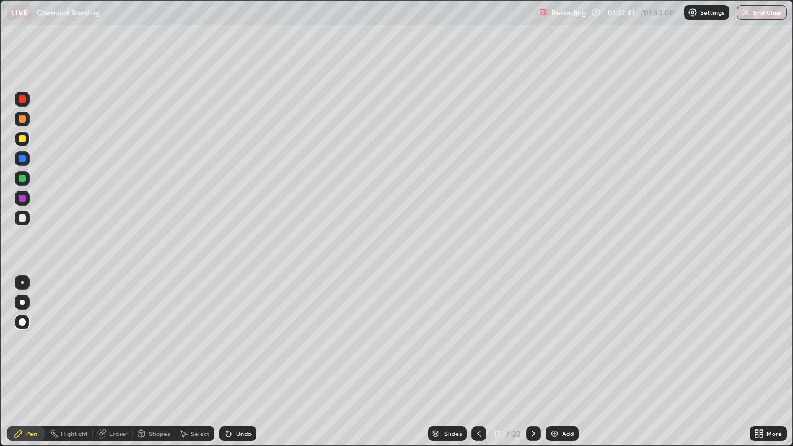
click at [532, 362] on icon at bounding box center [534, 434] width 4 height 6
click at [532, 362] on icon at bounding box center [534, 434] width 10 height 10
click at [749, 17] on img "button" at bounding box center [747, 12] width 10 height 10
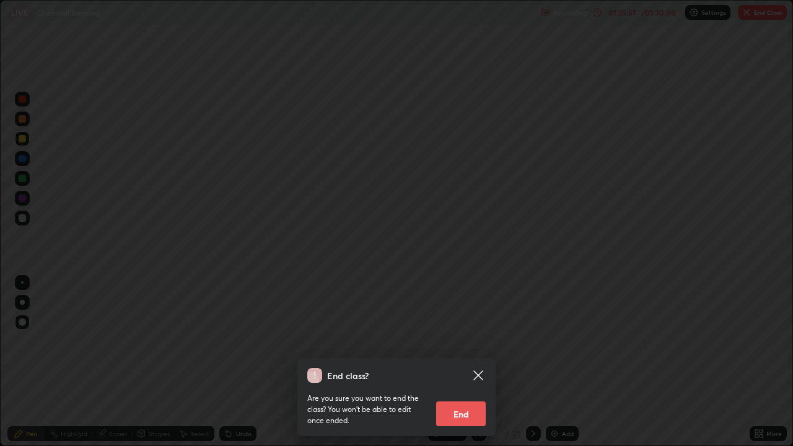
click at [467, 362] on button "End" at bounding box center [461, 414] width 50 height 25
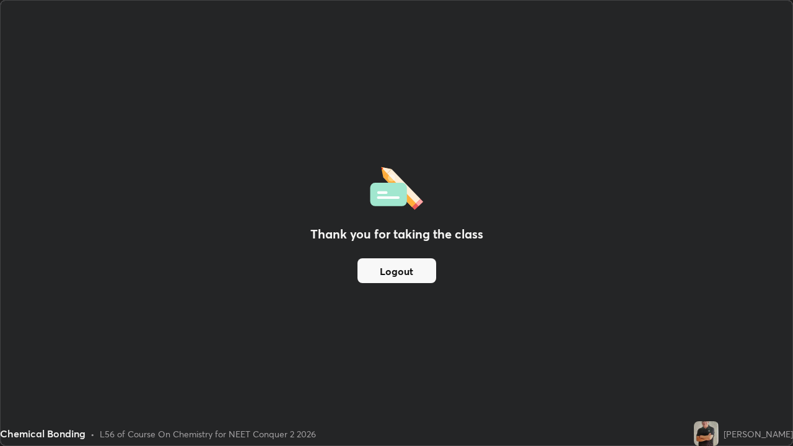
click at [407, 272] on button "Logout" at bounding box center [397, 271] width 79 height 25
